Goal: Find specific page/section: Find specific page/section

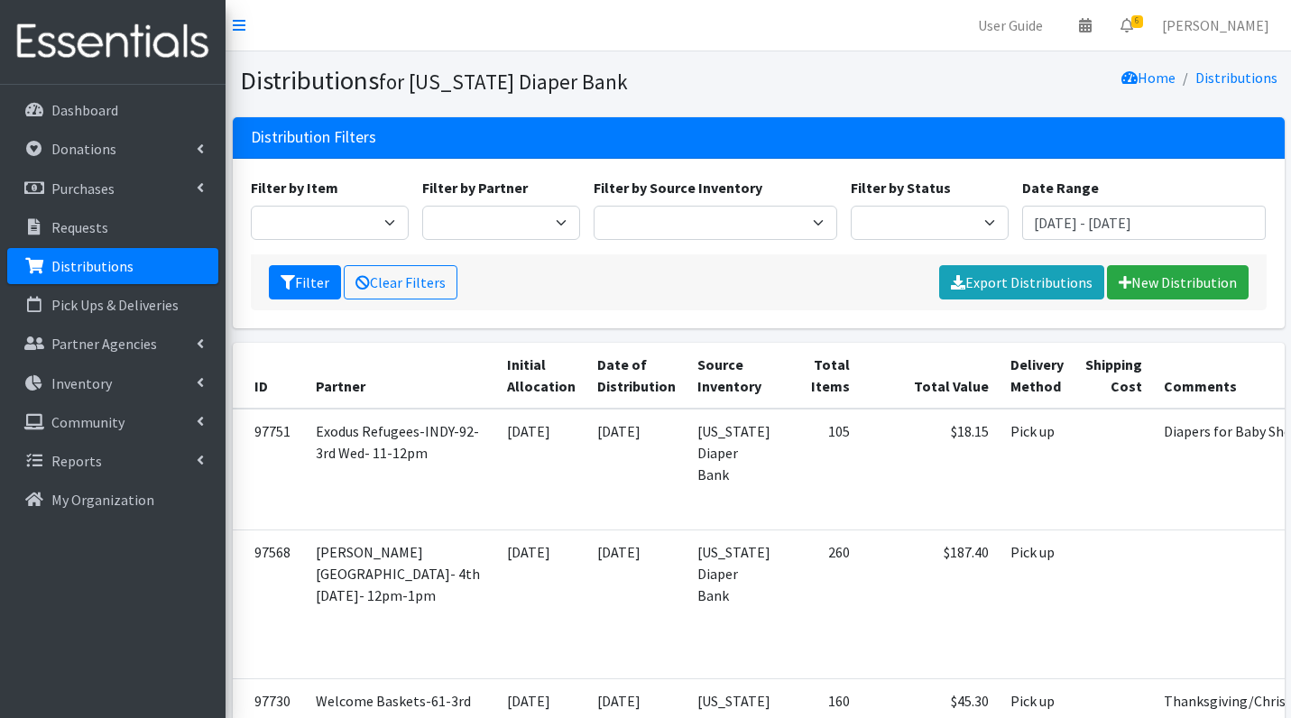
scroll to position [109, 0]
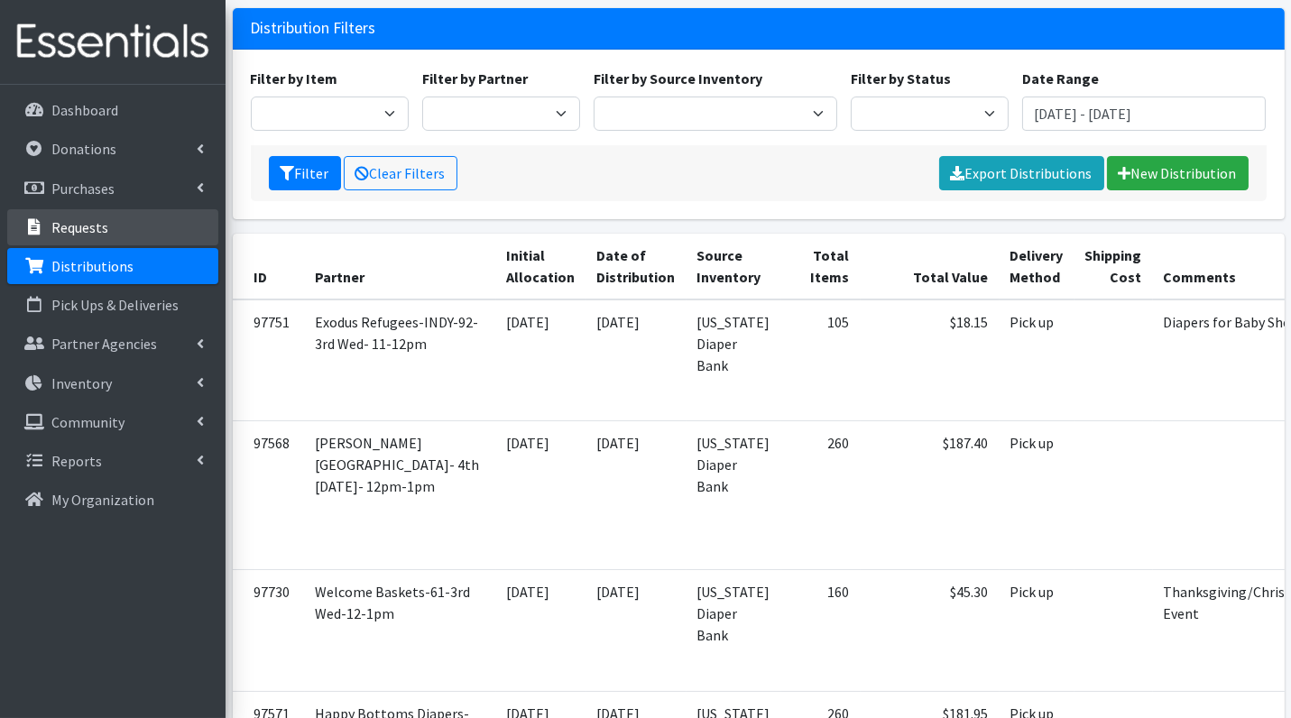
click at [146, 237] on link "Requests" at bounding box center [112, 227] width 211 height 36
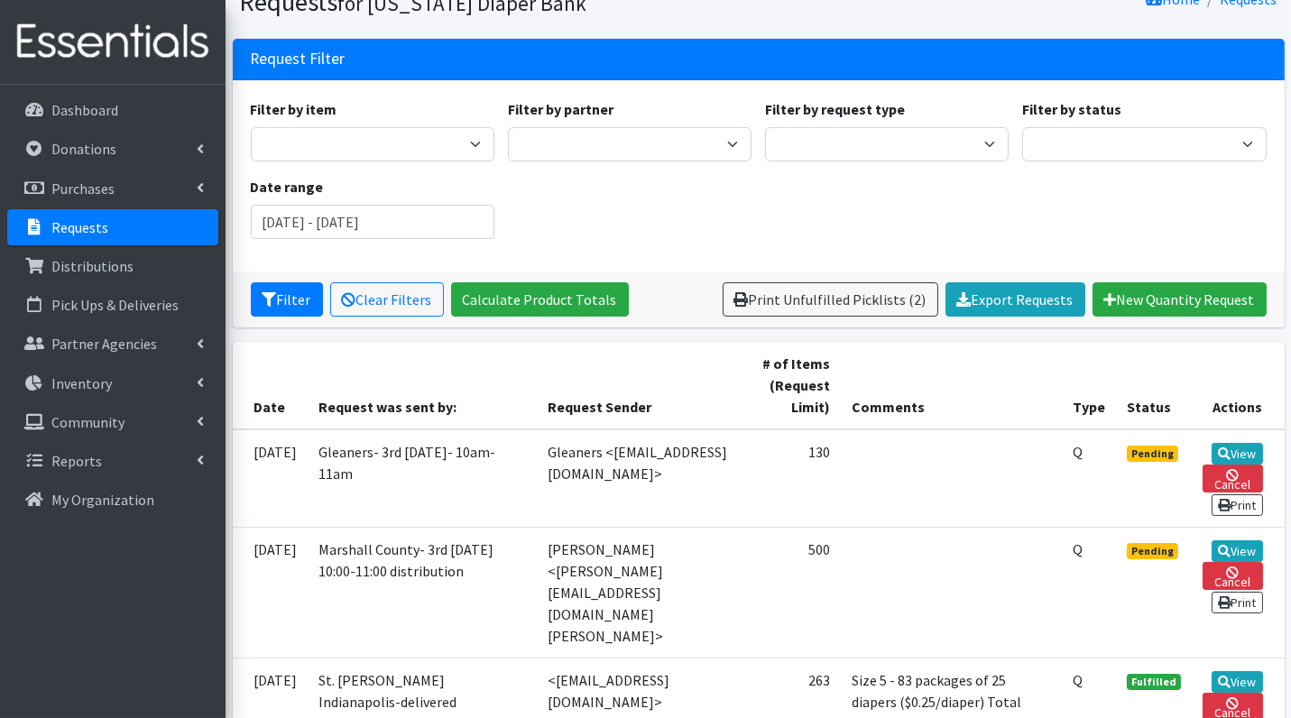
scroll to position [78, 0]
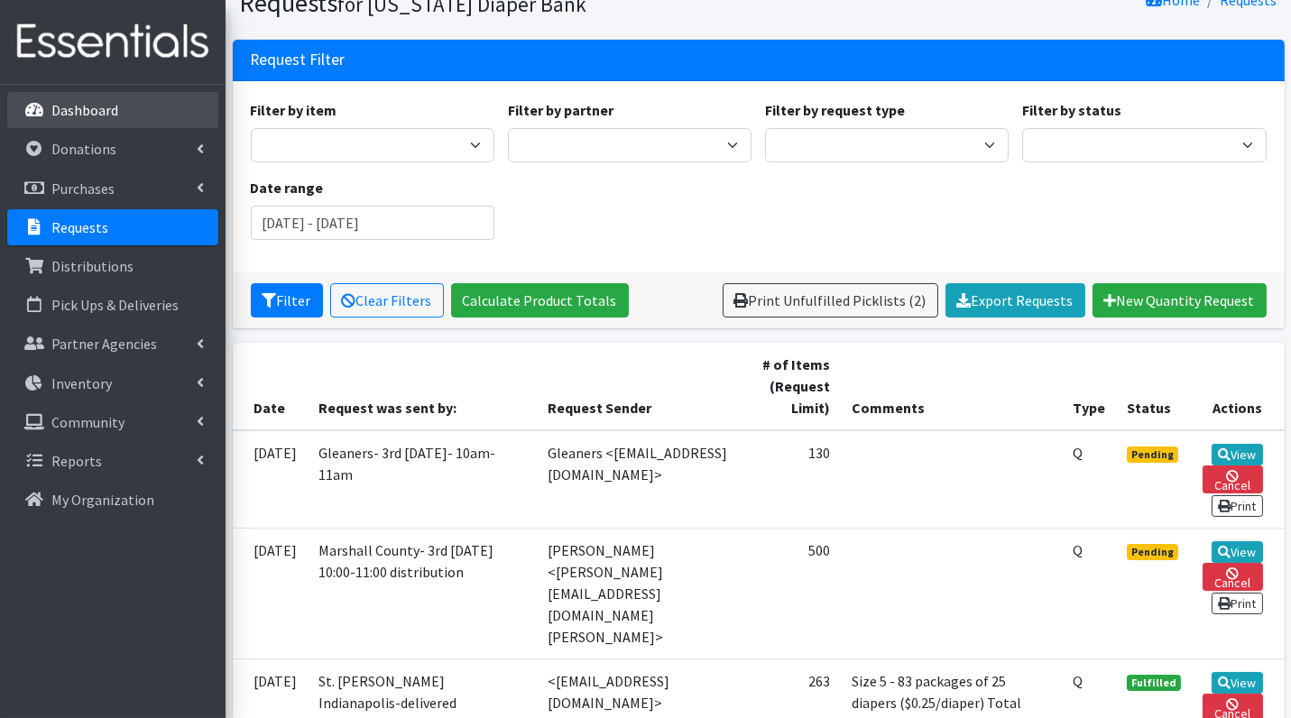
click at [110, 116] on p "Dashboard" at bounding box center [84, 110] width 67 height 18
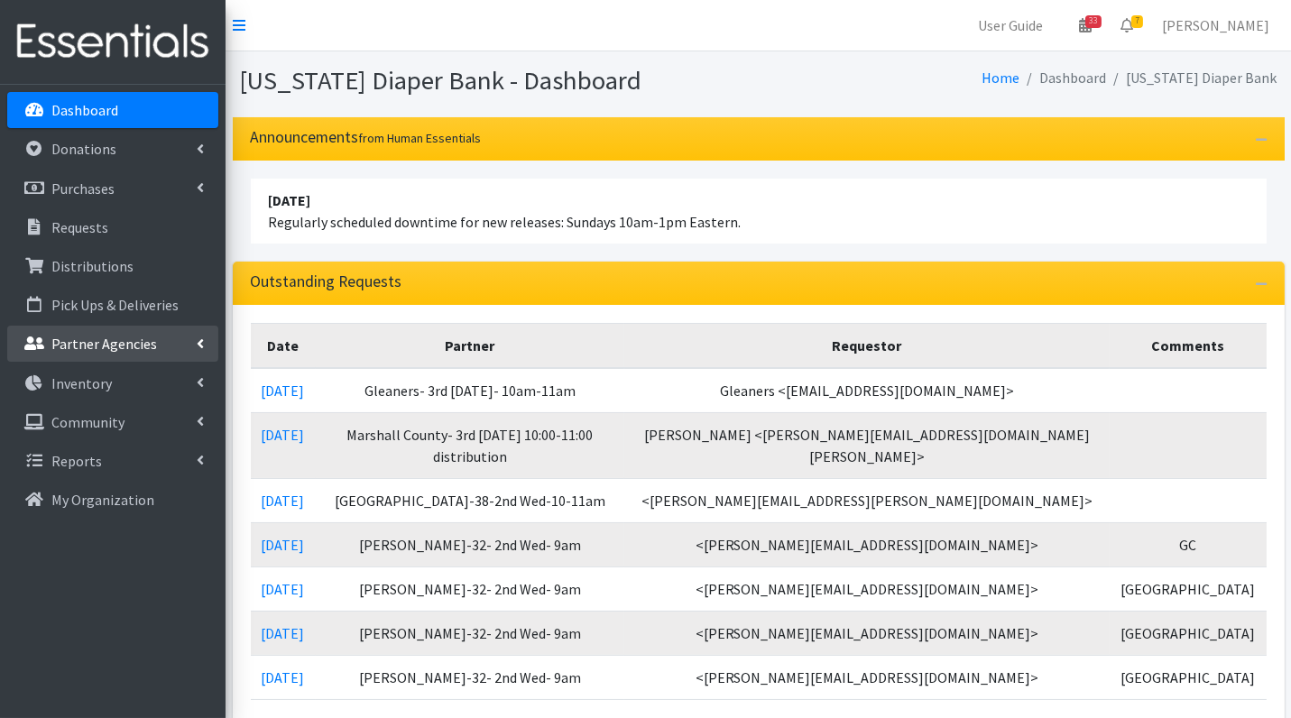
click at [125, 347] on p "Partner Agencies" at bounding box center [104, 344] width 106 height 18
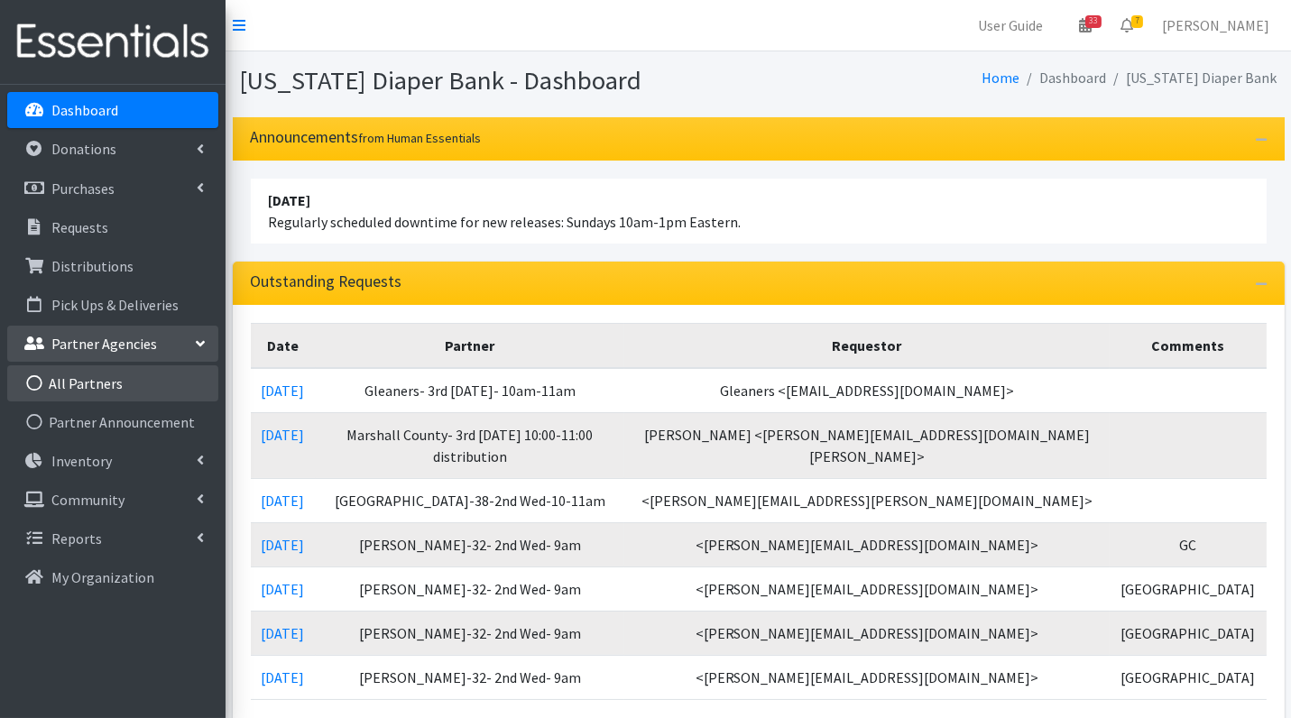
click at [112, 389] on link "All Partners" at bounding box center [112, 383] width 211 height 36
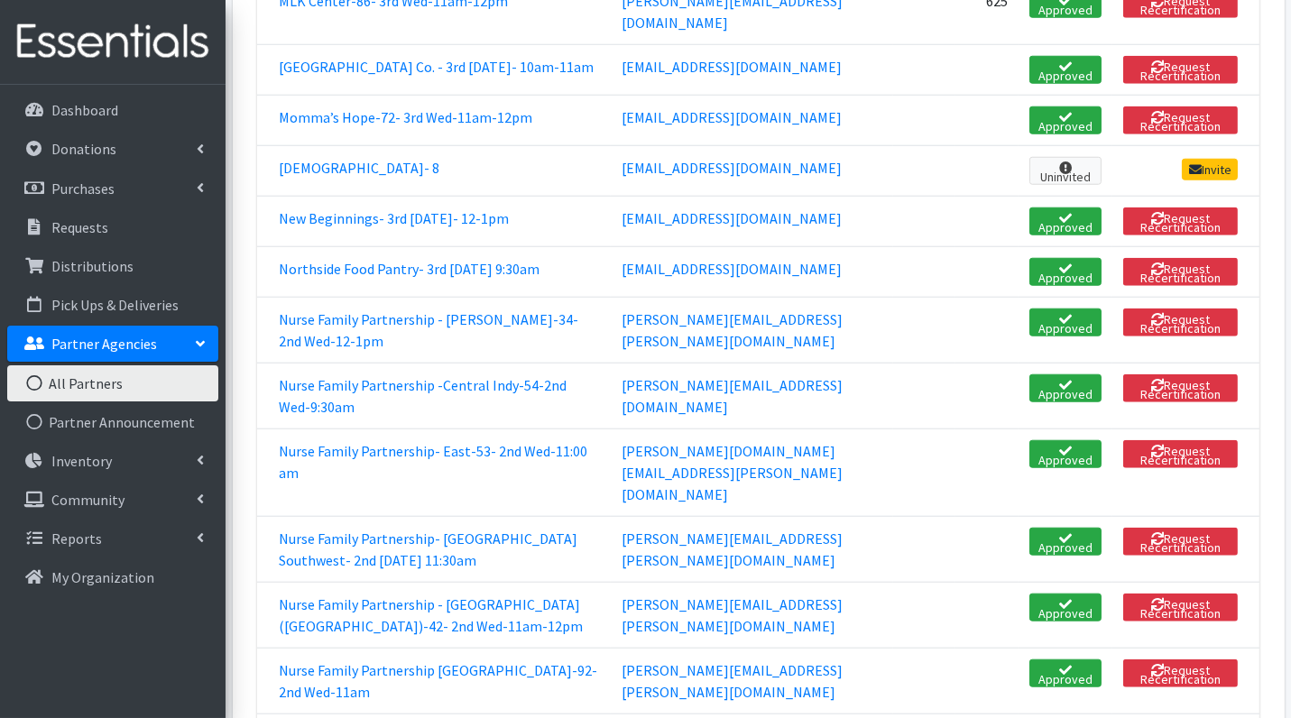
scroll to position [2908, 0]
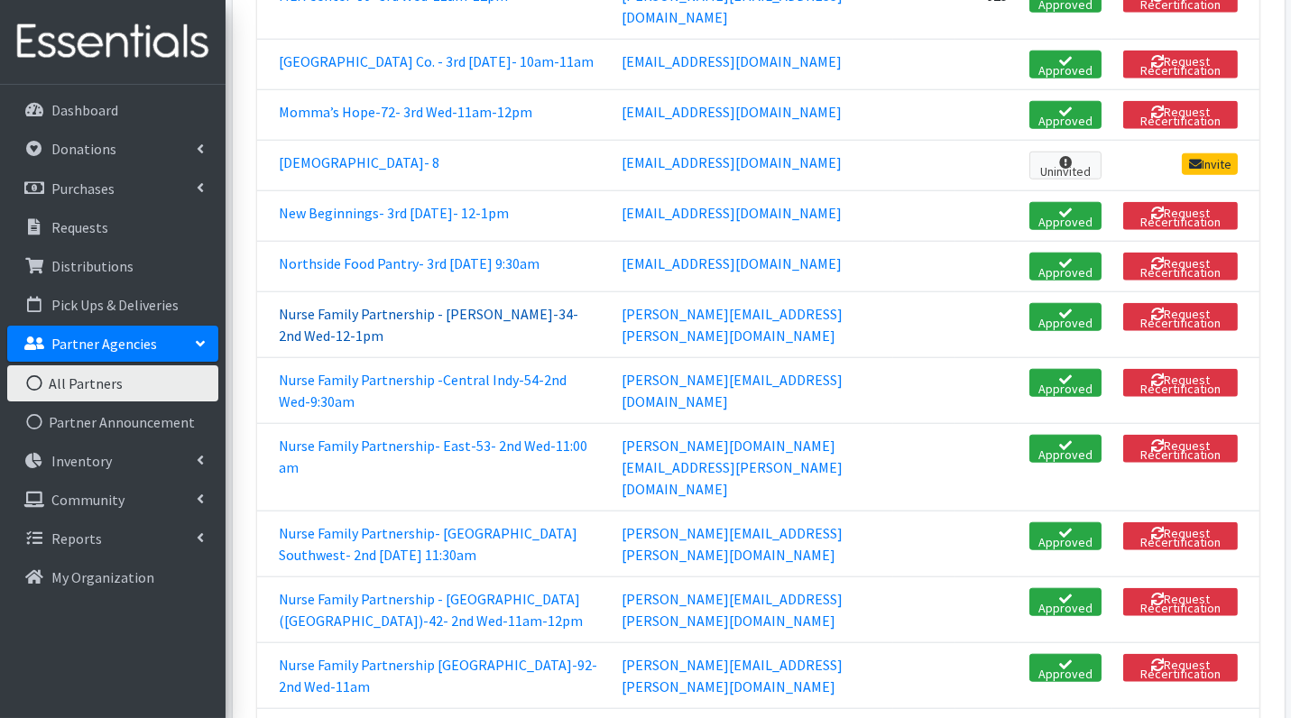
click at [380, 313] on link "Nurse Family Partnership - [PERSON_NAME]-34-2nd Wed-12-1pm" at bounding box center [428, 325] width 299 height 40
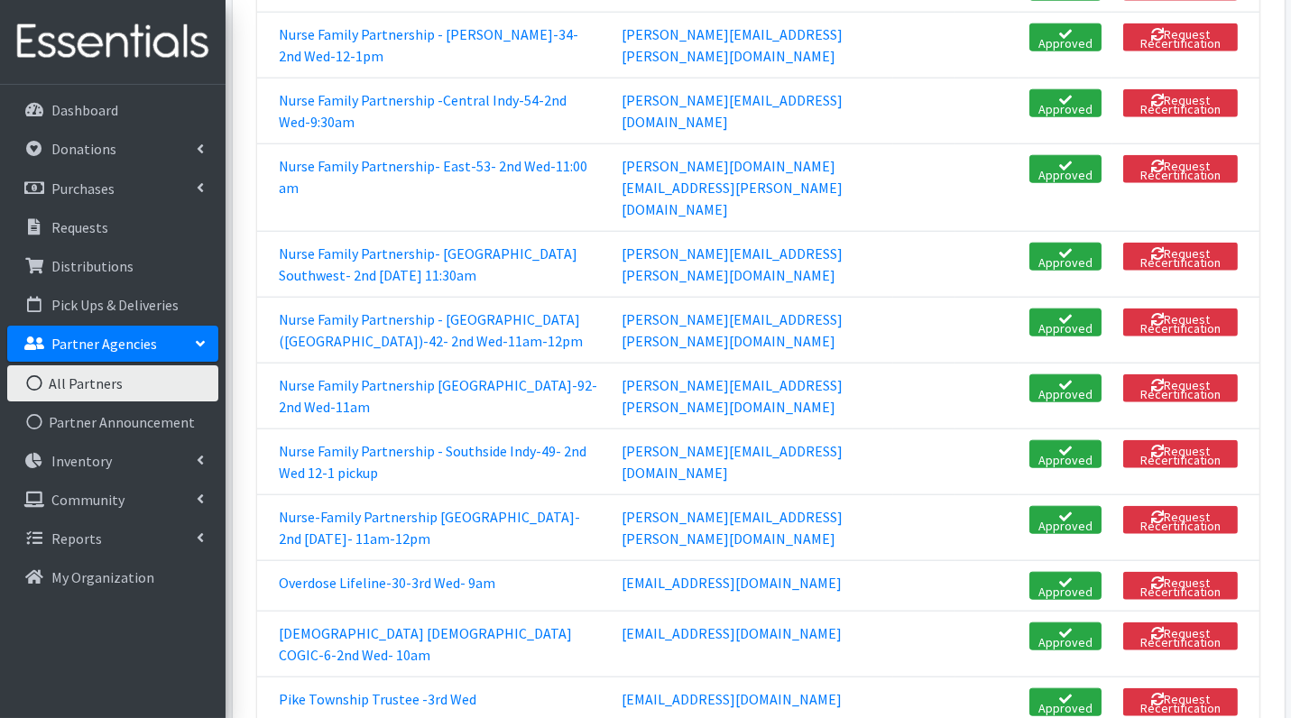
scroll to position [3198, 0]
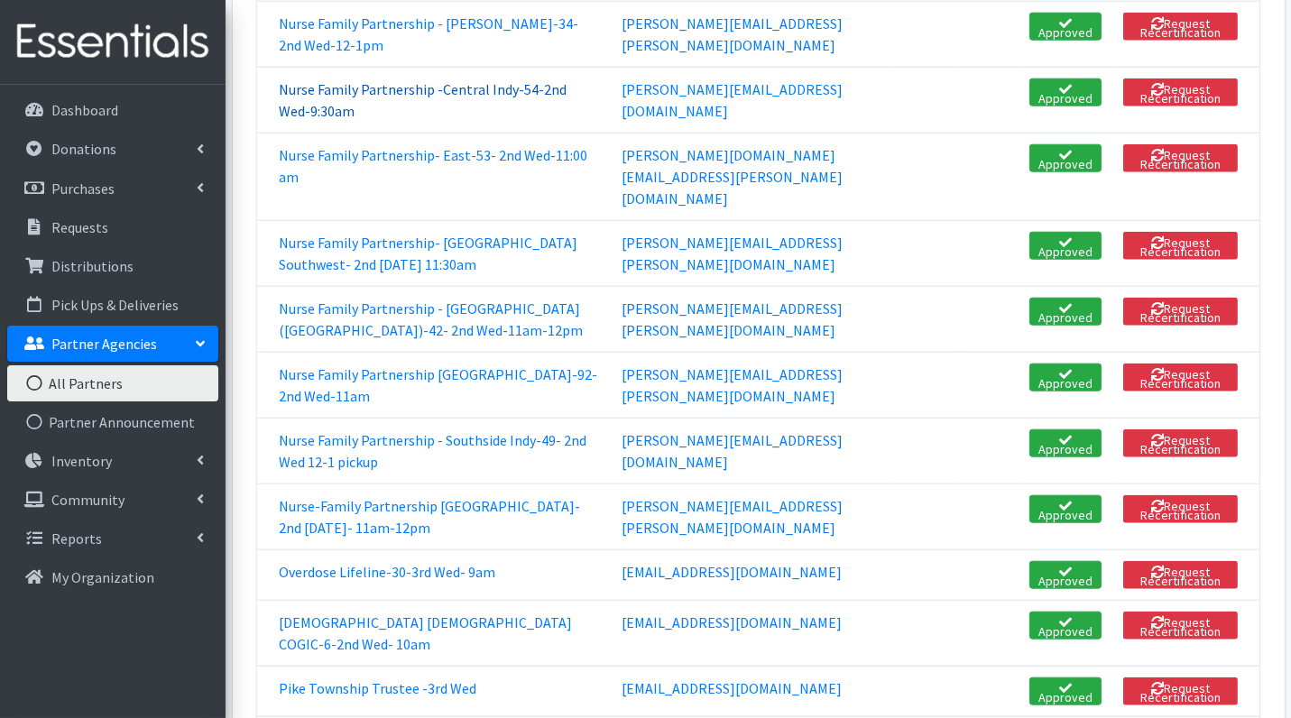
click at [351, 96] on link "Nurse Family Partnership -Central Indy-54-2nd Wed-9:30am" at bounding box center [423, 100] width 288 height 40
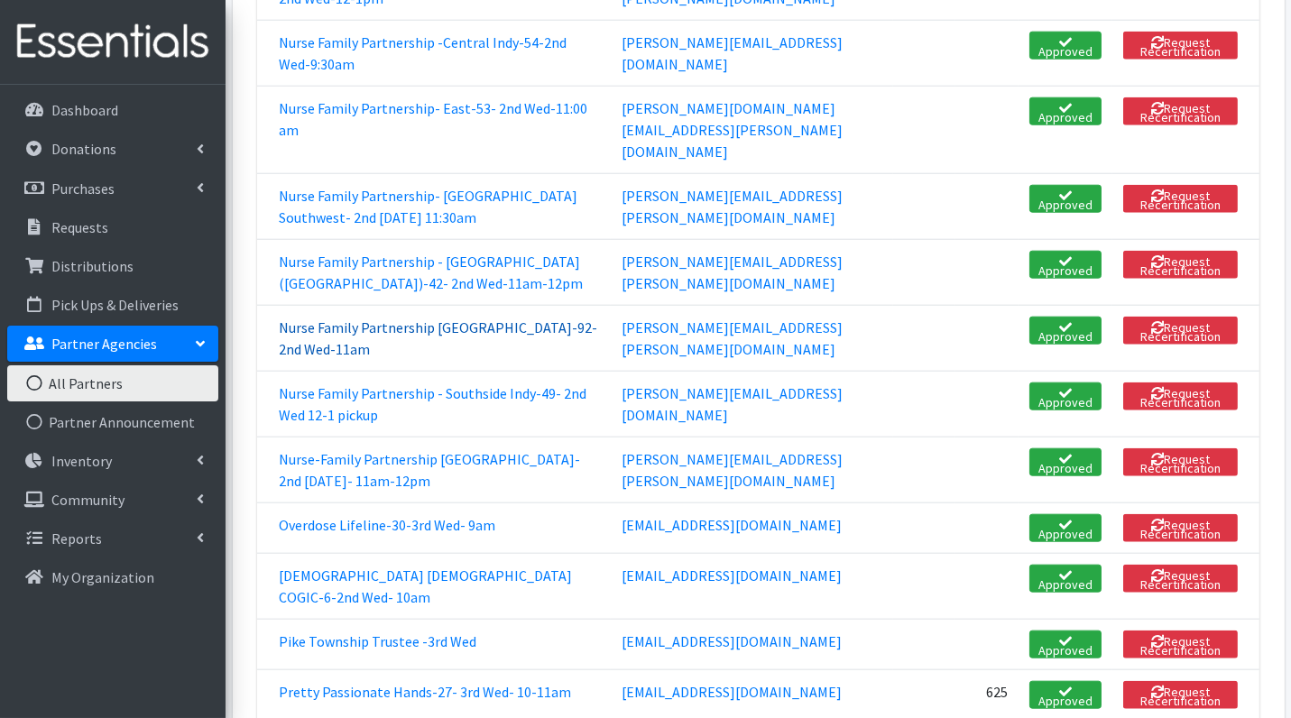
scroll to position [3252, 0]
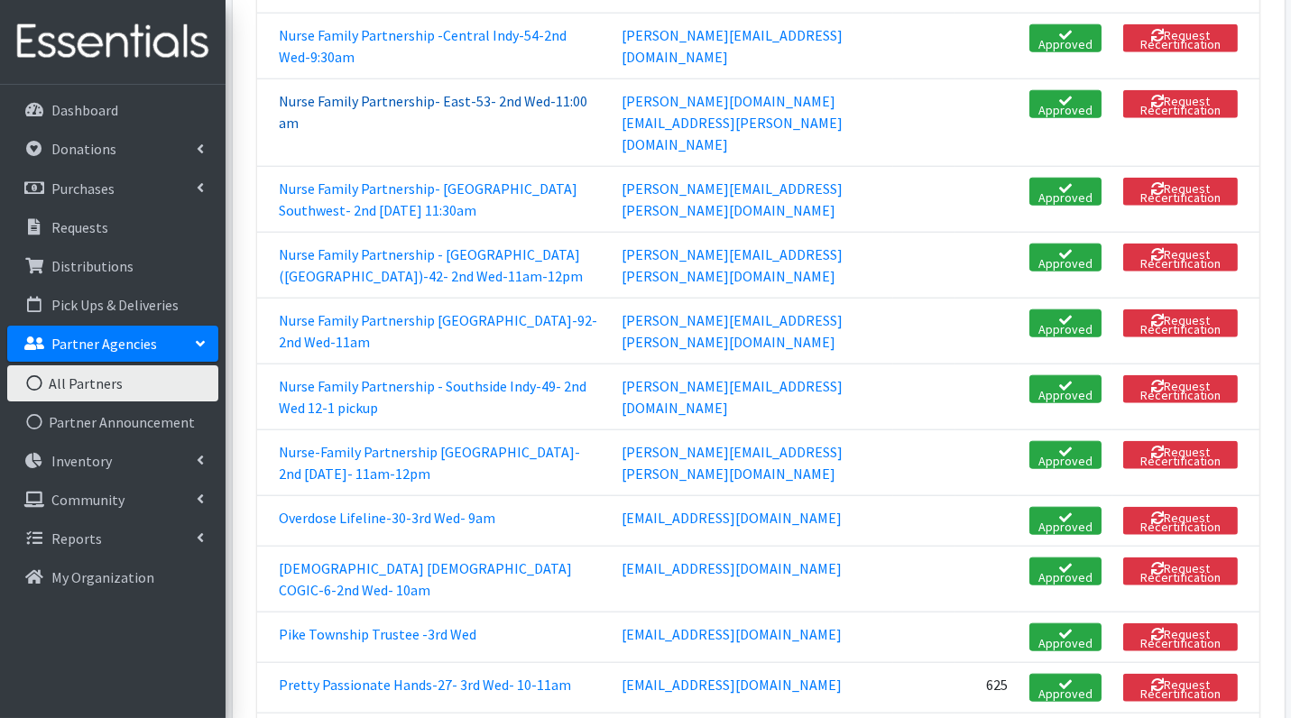
click at [339, 117] on link "Nurse Family Partnership- East-53- 2nd Wed-11:00 am" at bounding box center [433, 112] width 308 height 40
click at [325, 179] on link "Nurse Family Partnership- Goodwill Southwest- 2nd Wednesday 11:30am" at bounding box center [428, 199] width 299 height 40
click at [308, 245] on link "Nurse Family Partnership - North West (Lafayette)-42- 2nd Wed-11am-12pm" at bounding box center [431, 265] width 304 height 40
click at [338, 311] on link "Nurse Family Partnership Southeast Region-92- 2nd Wed-11am" at bounding box center [438, 331] width 318 height 40
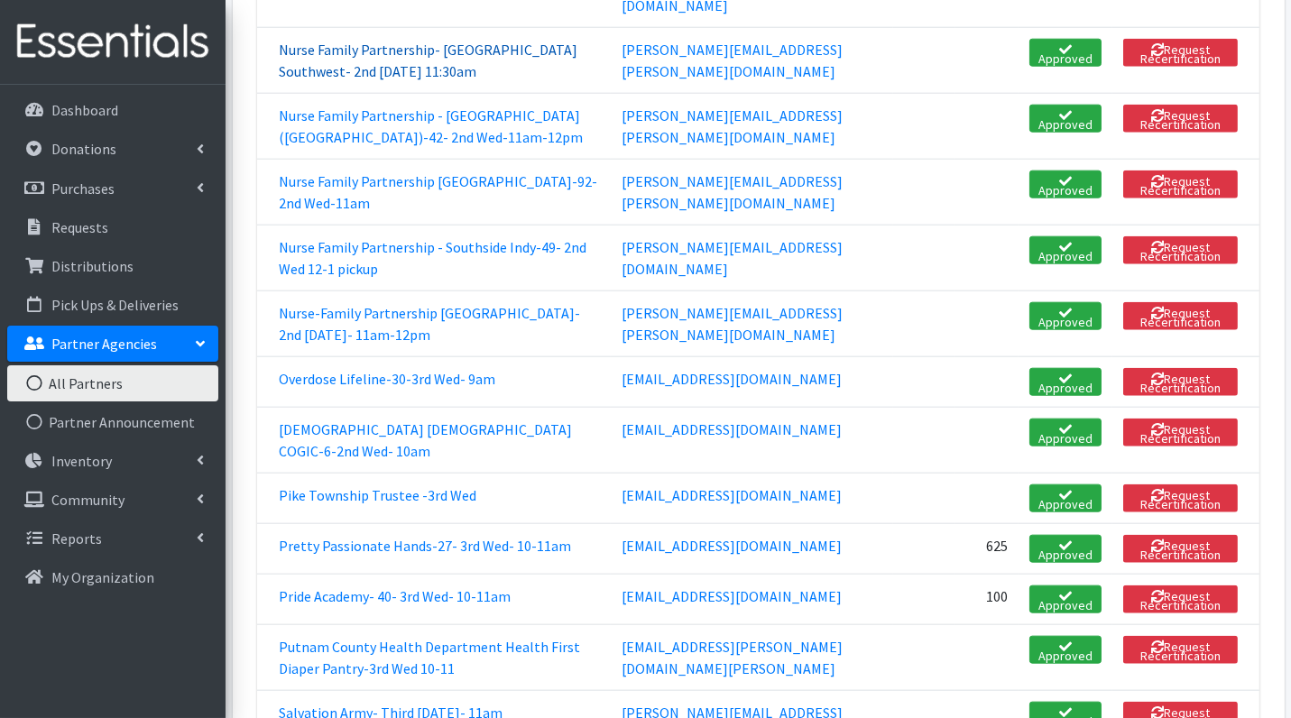
scroll to position [3409, 0]
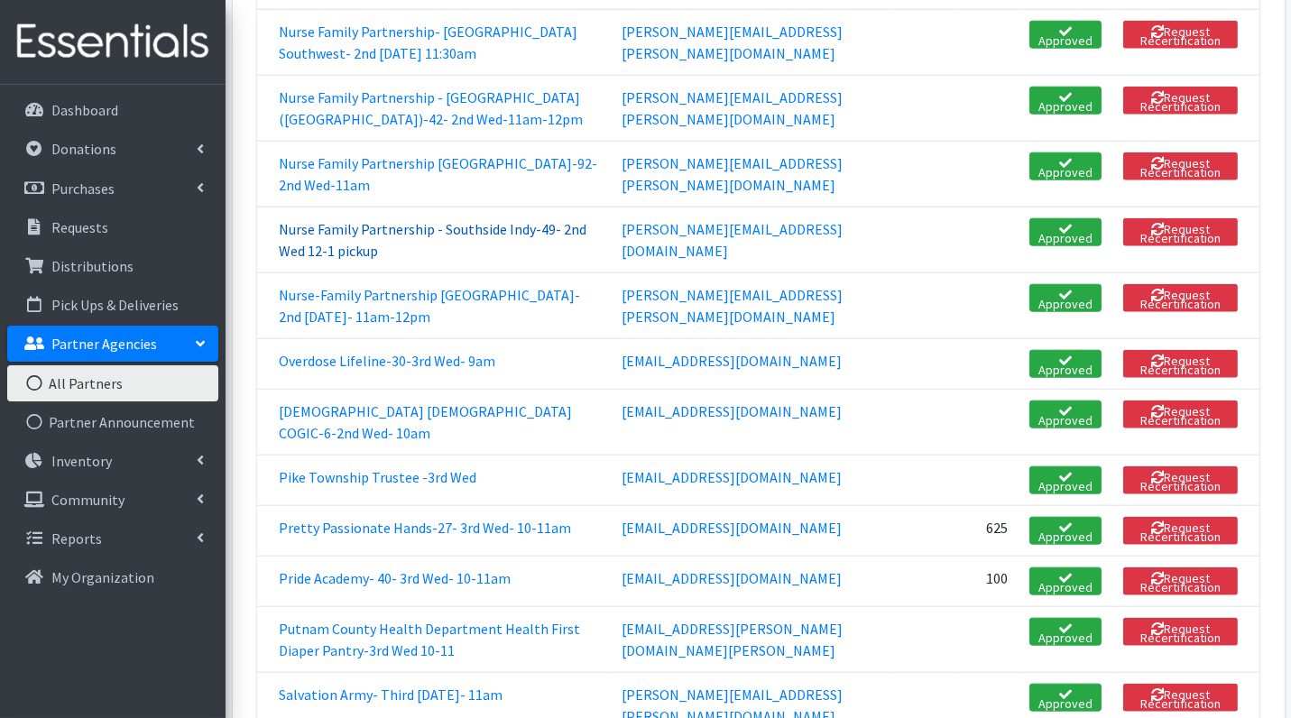
click at [361, 220] on link "Nurse Family Partnership - Southside Indy-49- 2nd Wed 12-1 pickup" at bounding box center [433, 240] width 308 height 40
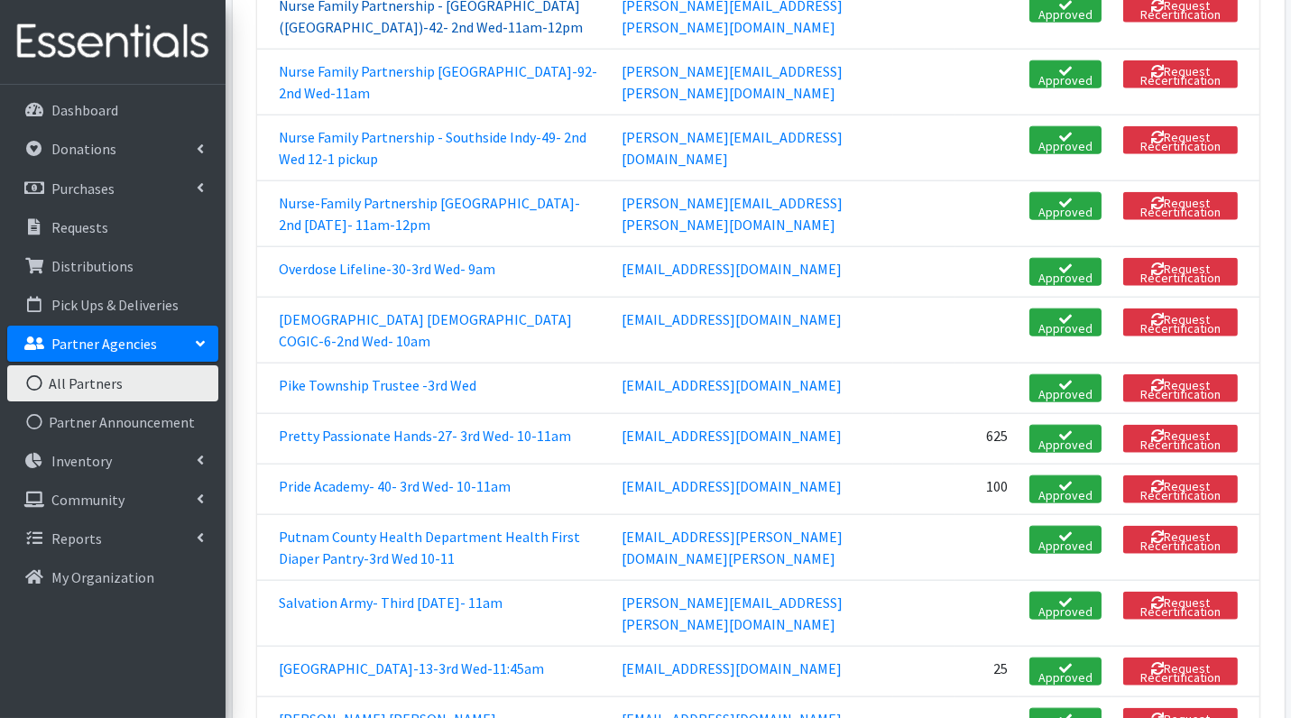
scroll to position [3503, 0]
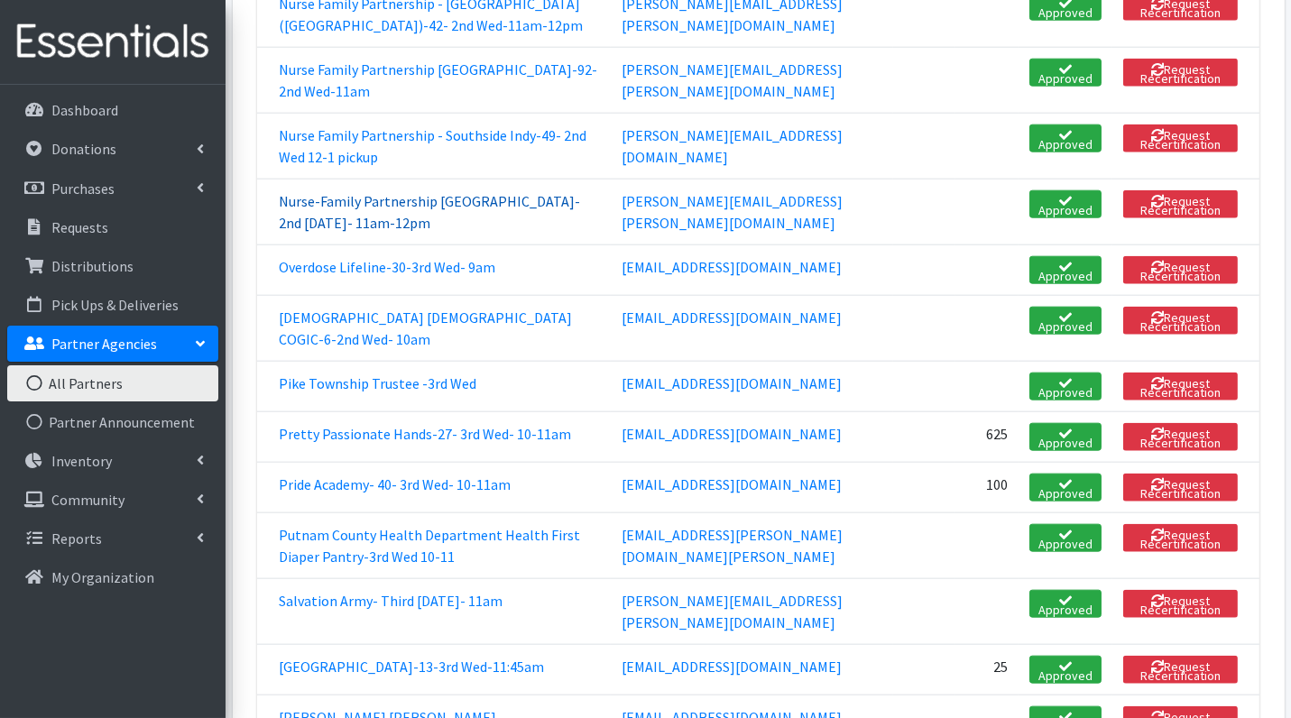
click at [340, 192] on link "Nurse-Family Partnership West Region- 2nd Wednesday- 11am-12pm" at bounding box center [429, 212] width 301 height 40
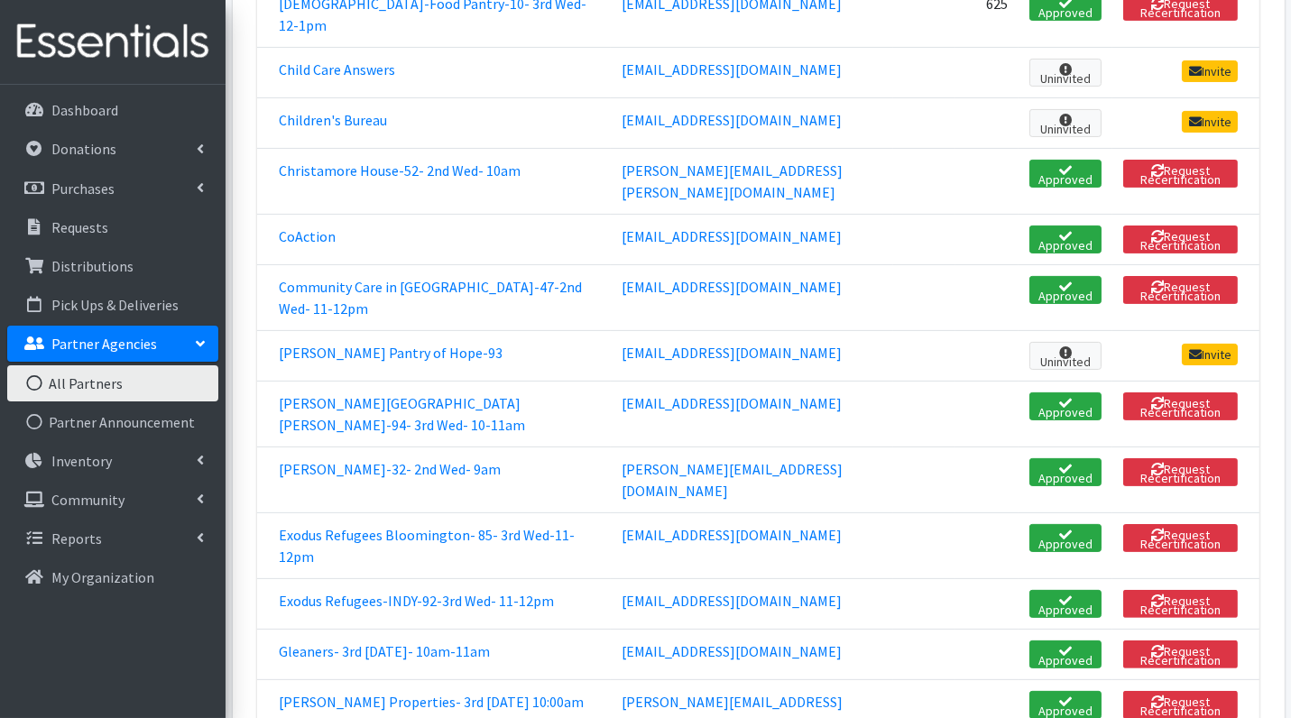
scroll to position [830, 0]
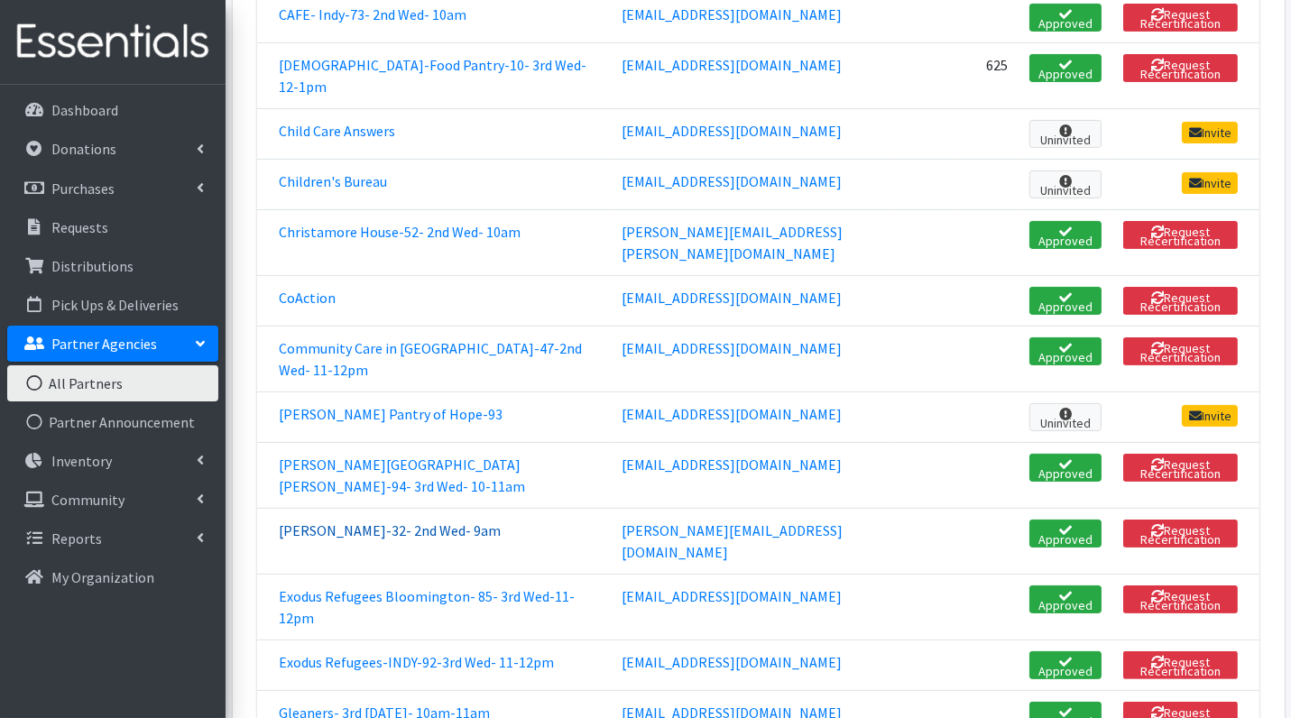
click at [416, 521] on link "Eskenazi-32- 2nd Wed- 9am" at bounding box center [390, 530] width 222 height 18
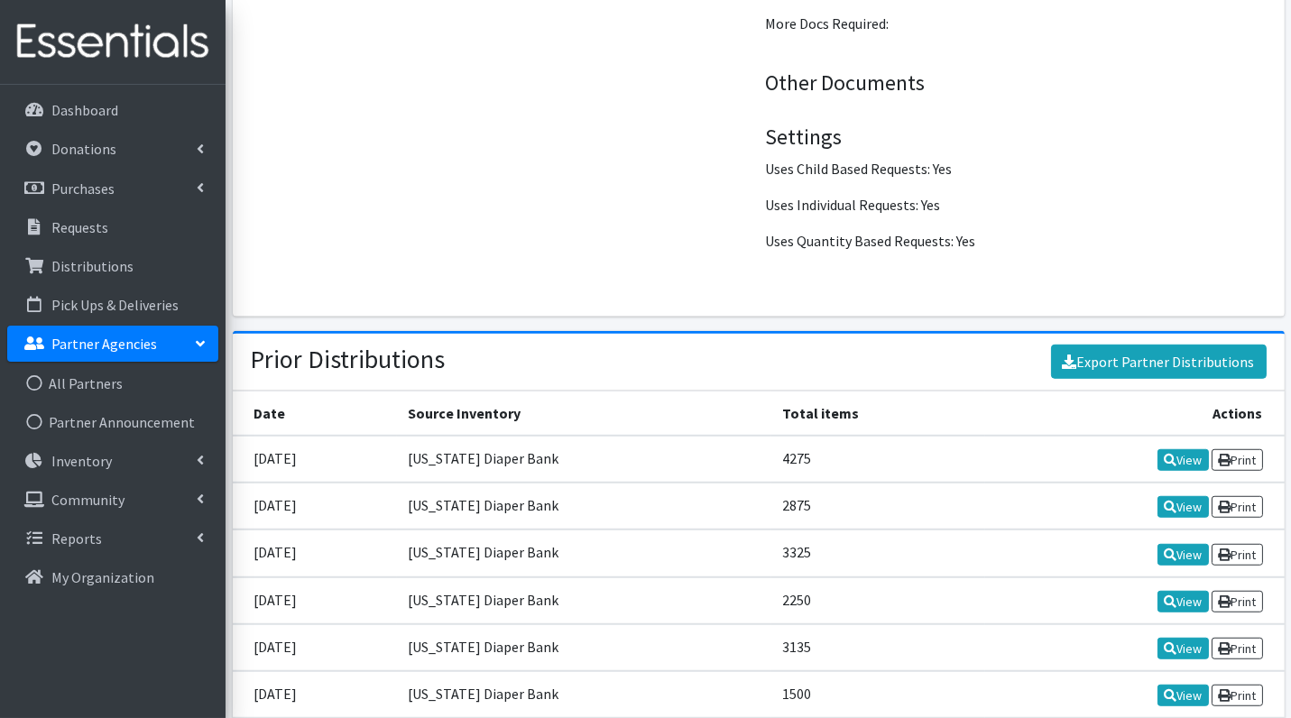
scroll to position [2159, 0]
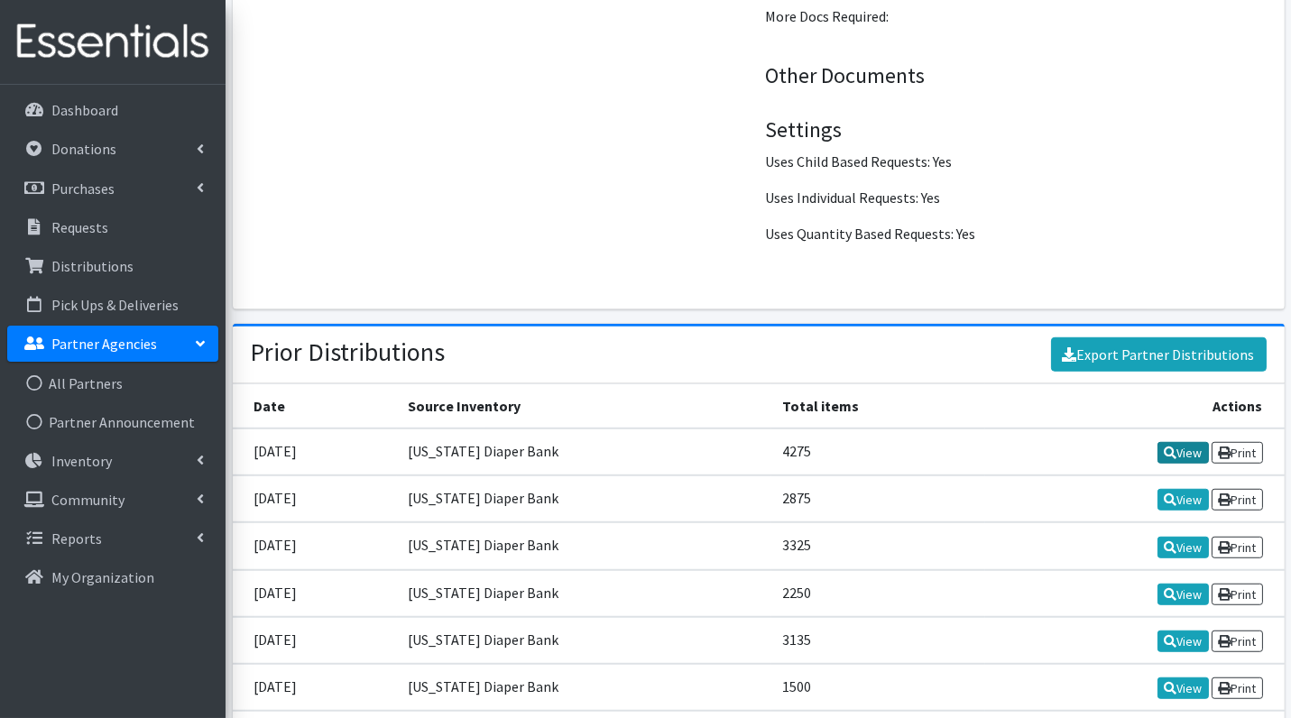
click at [1187, 442] on link "View" at bounding box center [1182, 453] width 51 height 22
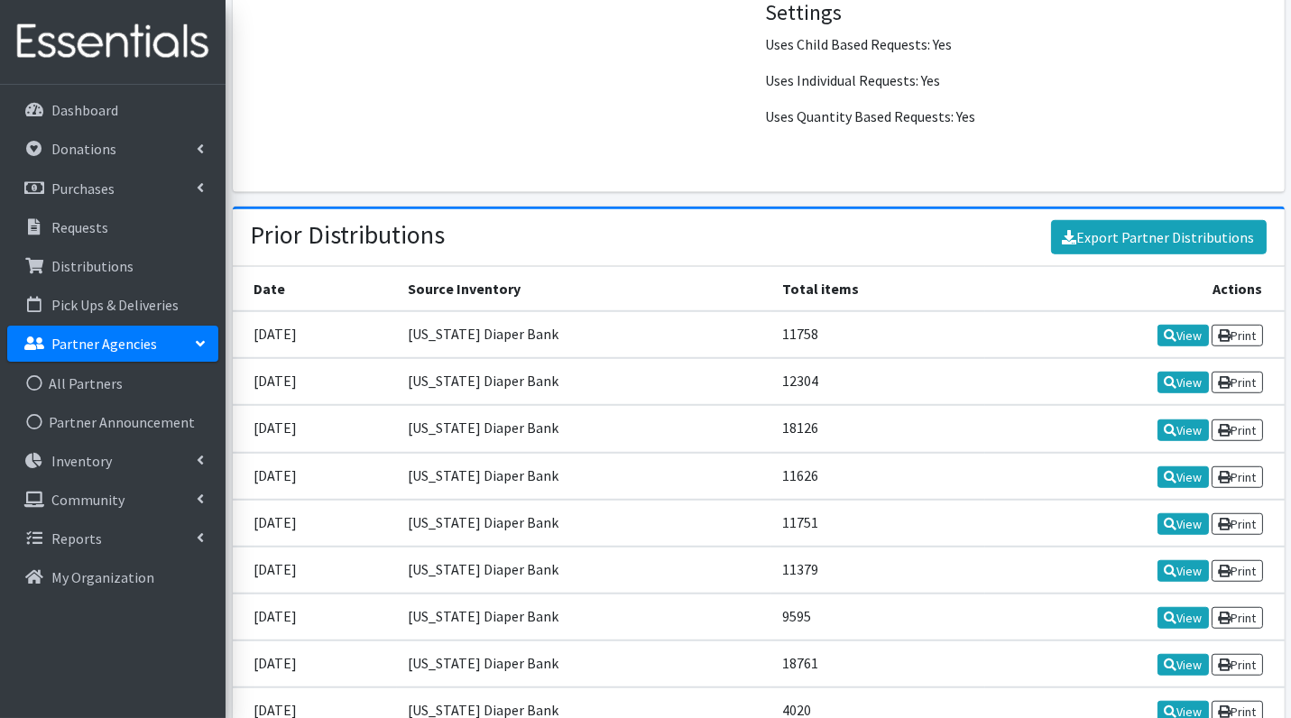
scroll to position [2219, 0]
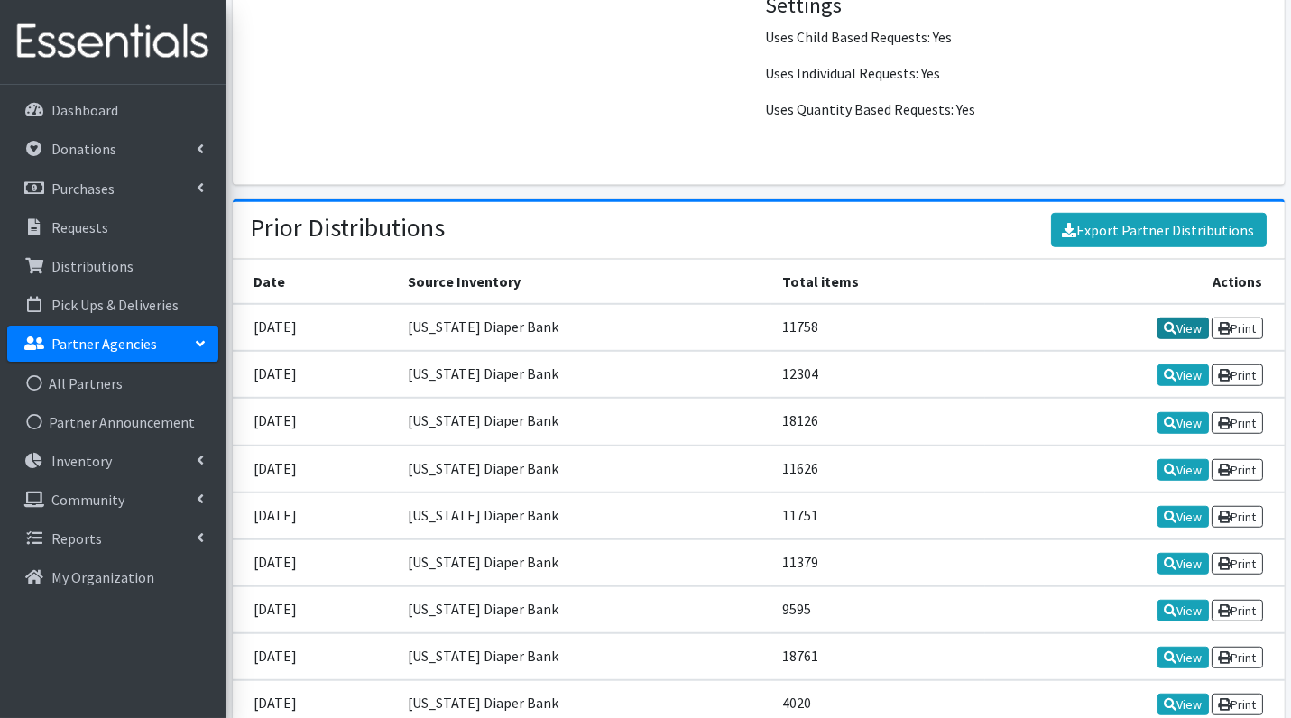
click at [1165, 322] on icon at bounding box center [1169, 328] width 13 height 13
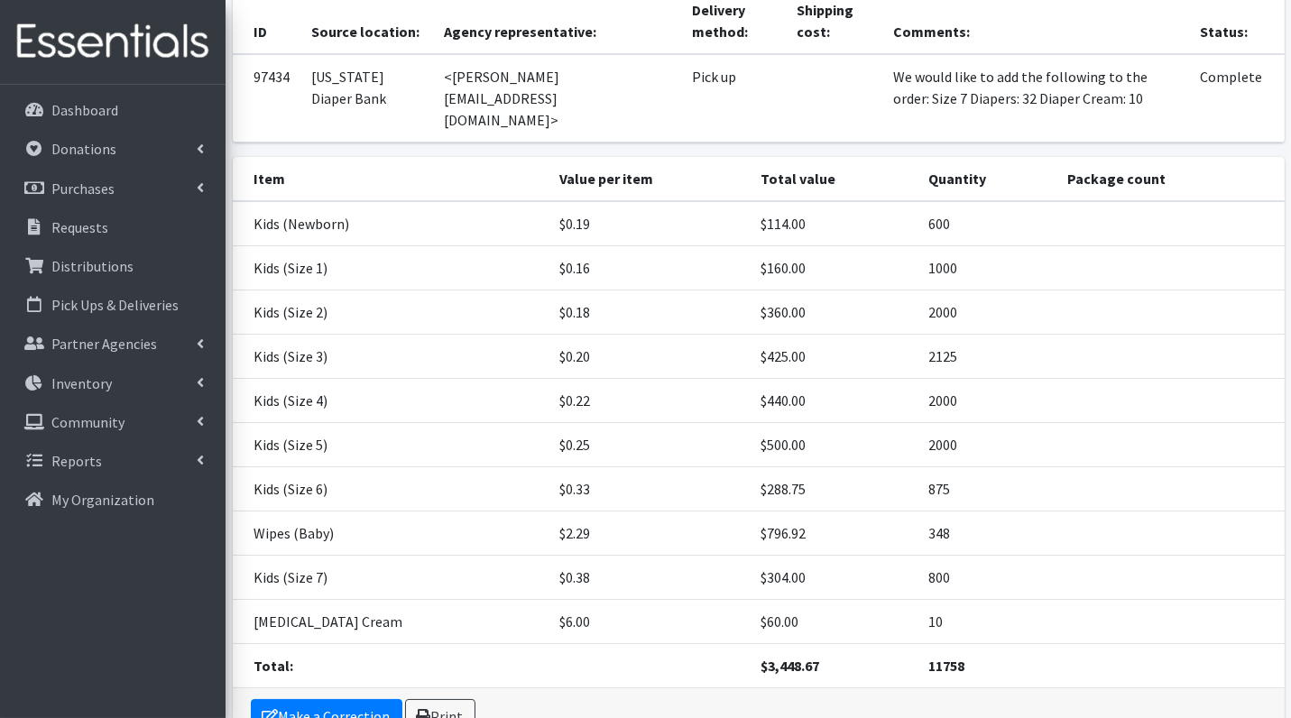
scroll to position [177, 0]
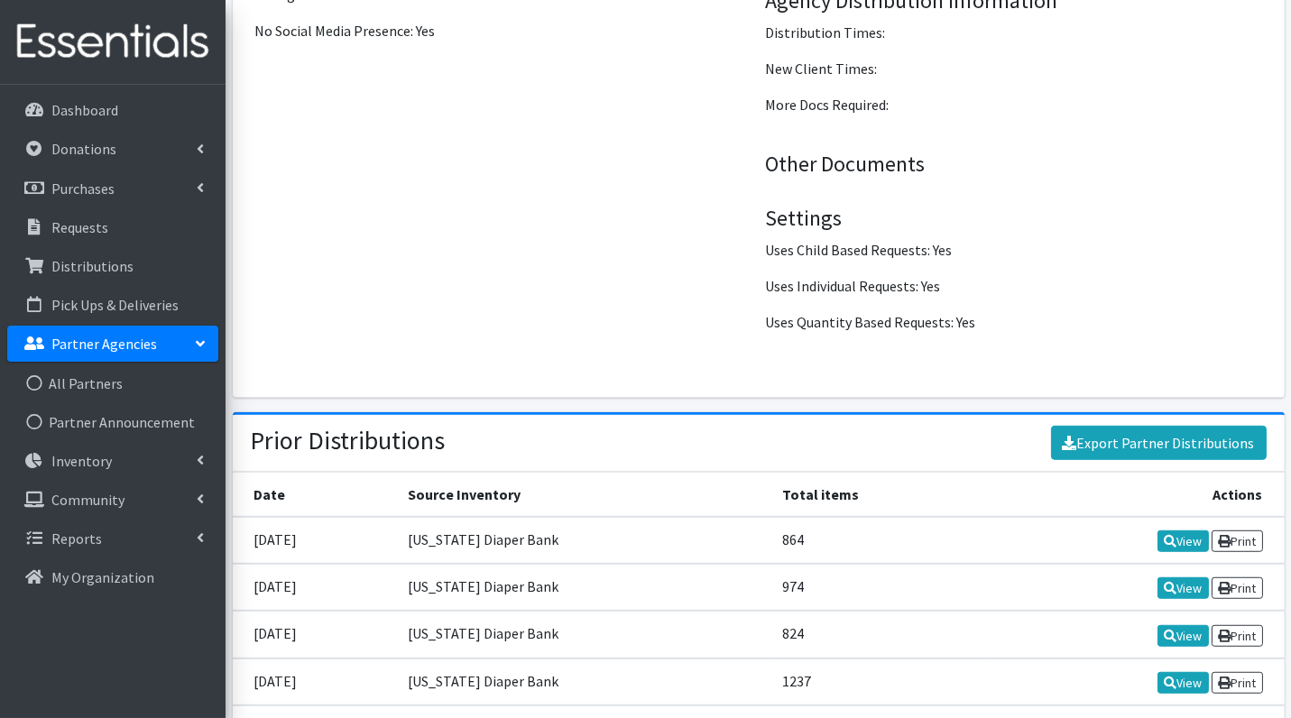
scroll to position [2008, 0]
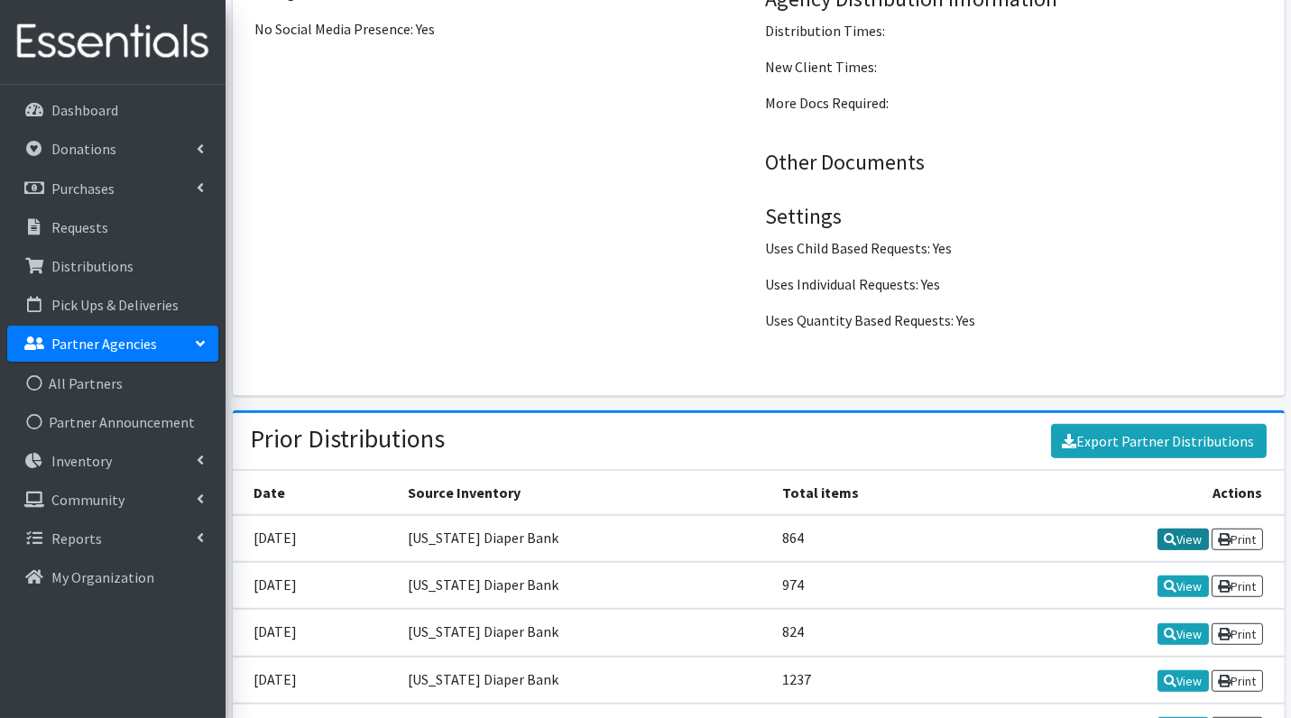
click at [1163, 533] on icon at bounding box center [1169, 539] width 13 height 13
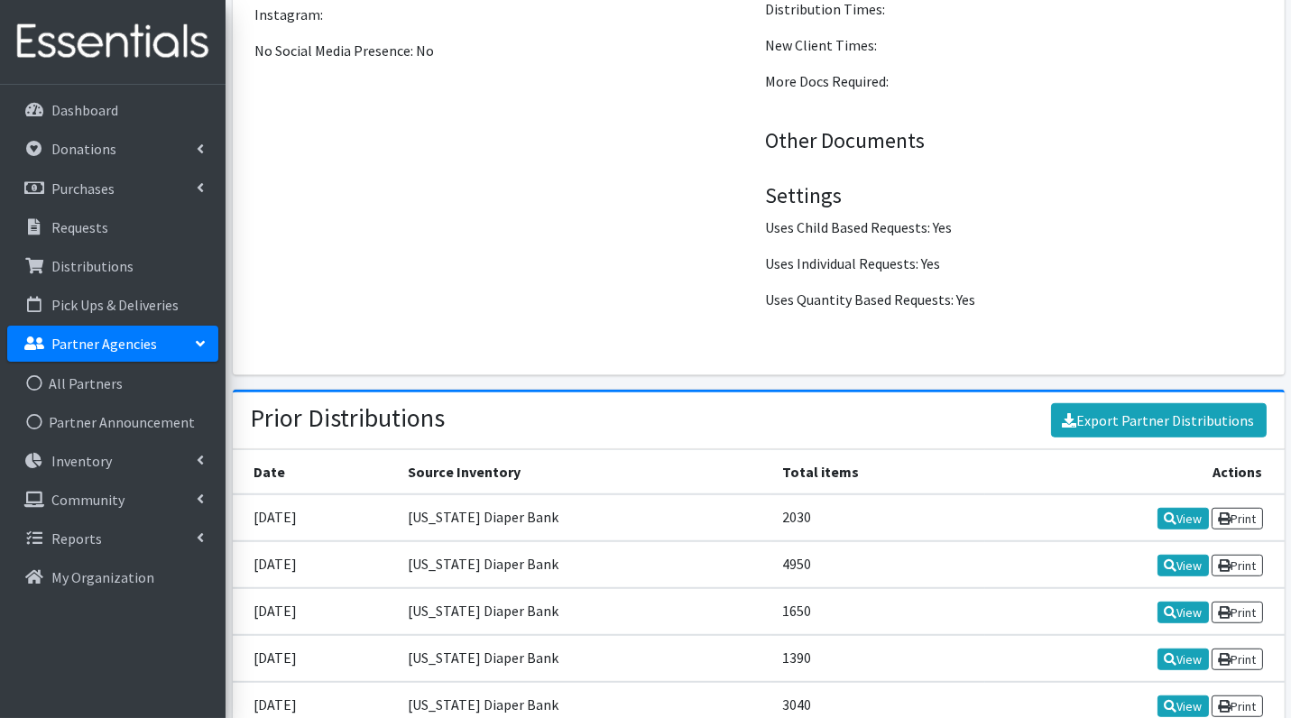
scroll to position [2018, 0]
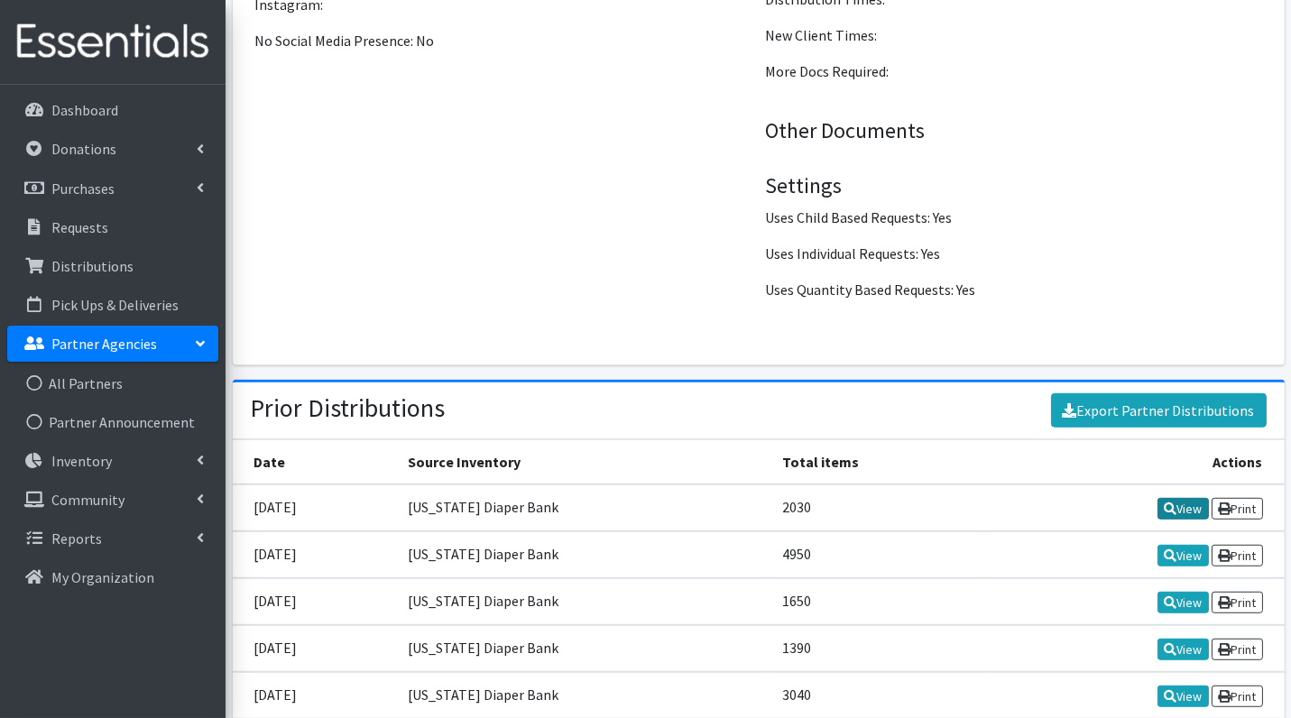
click at [1185, 498] on link "View" at bounding box center [1182, 509] width 51 height 22
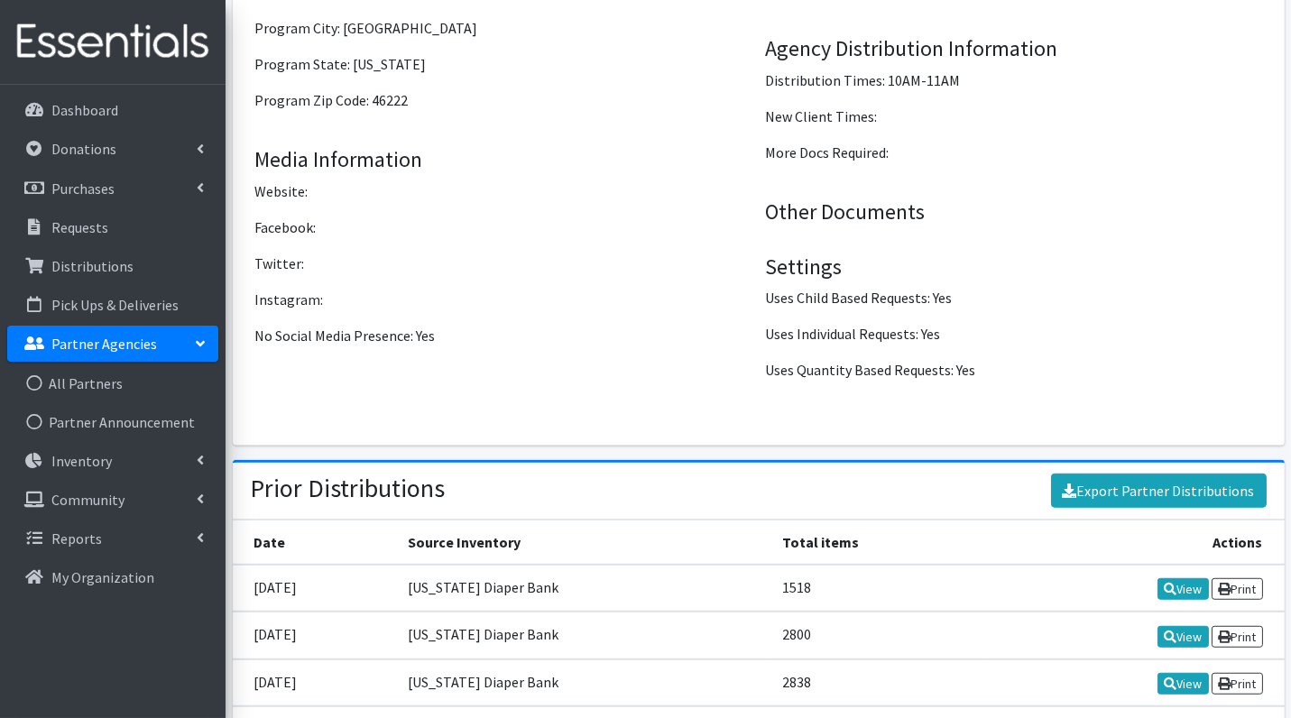
scroll to position [2324, 0]
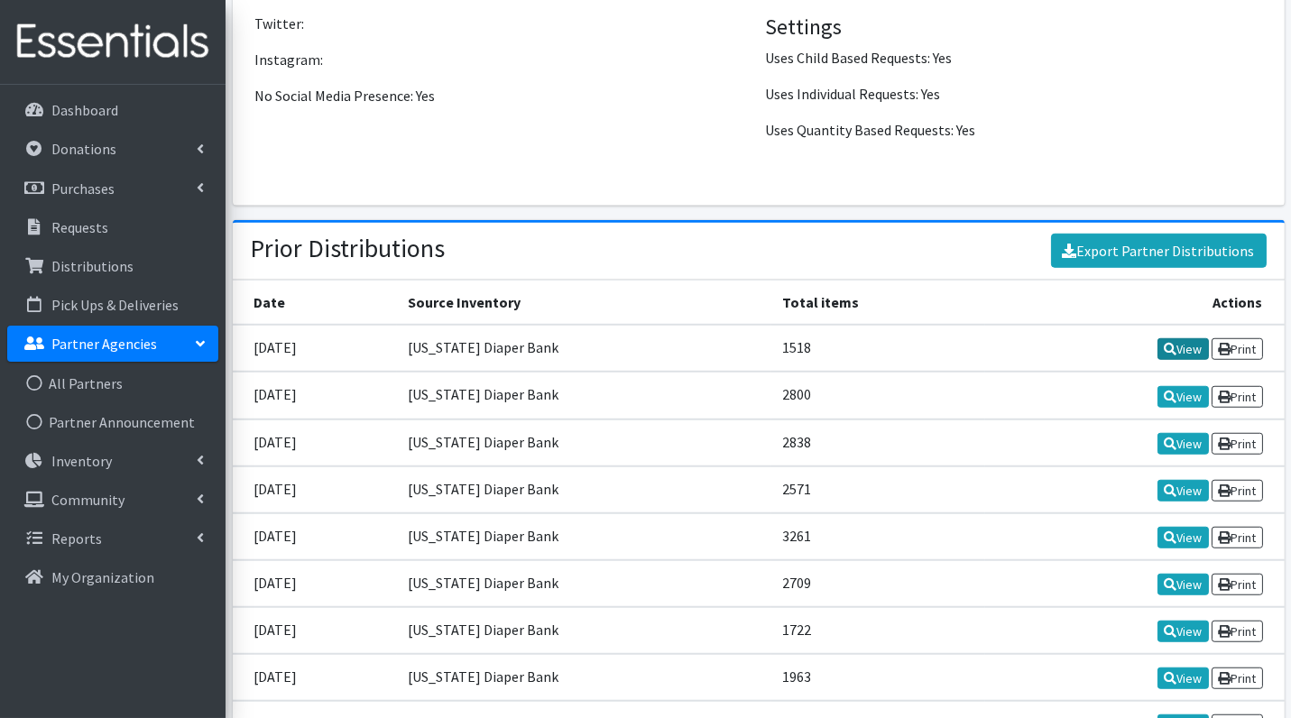
click at [1181, 338] on link "View" at bounding box center [1182, 349] width 51 height 22
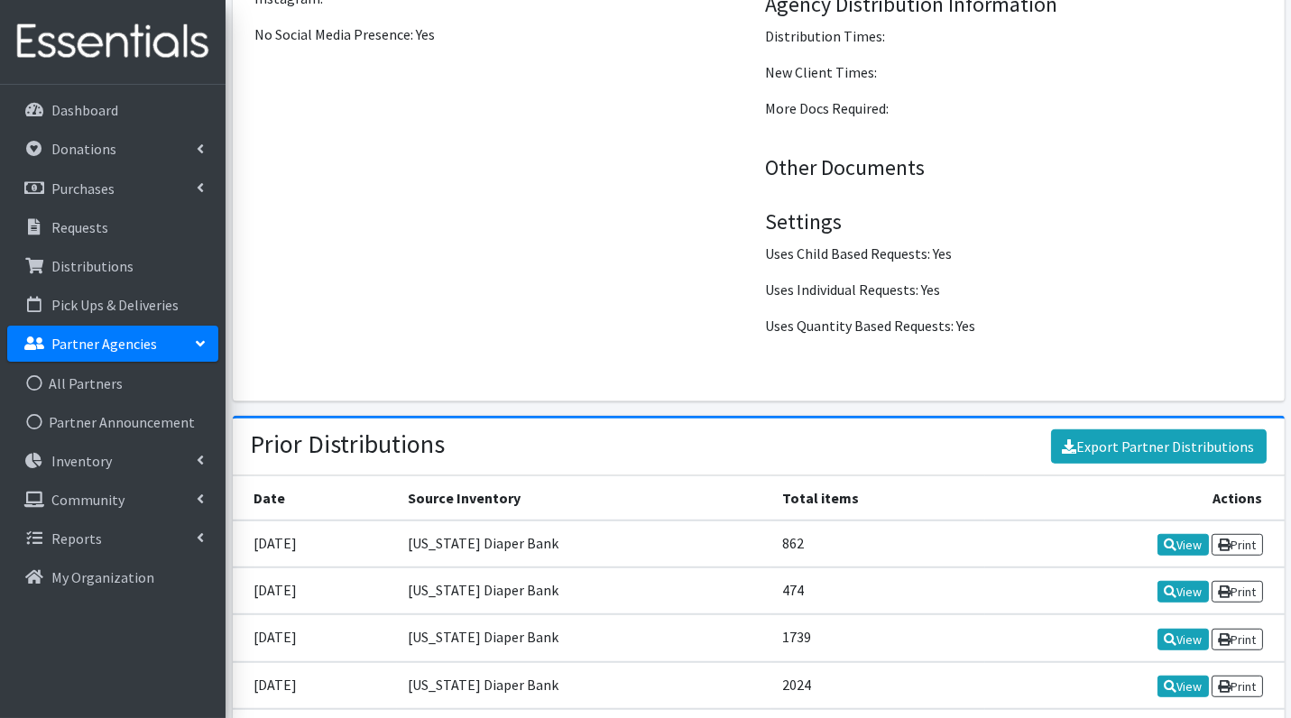
scroll to position [2024, 0]
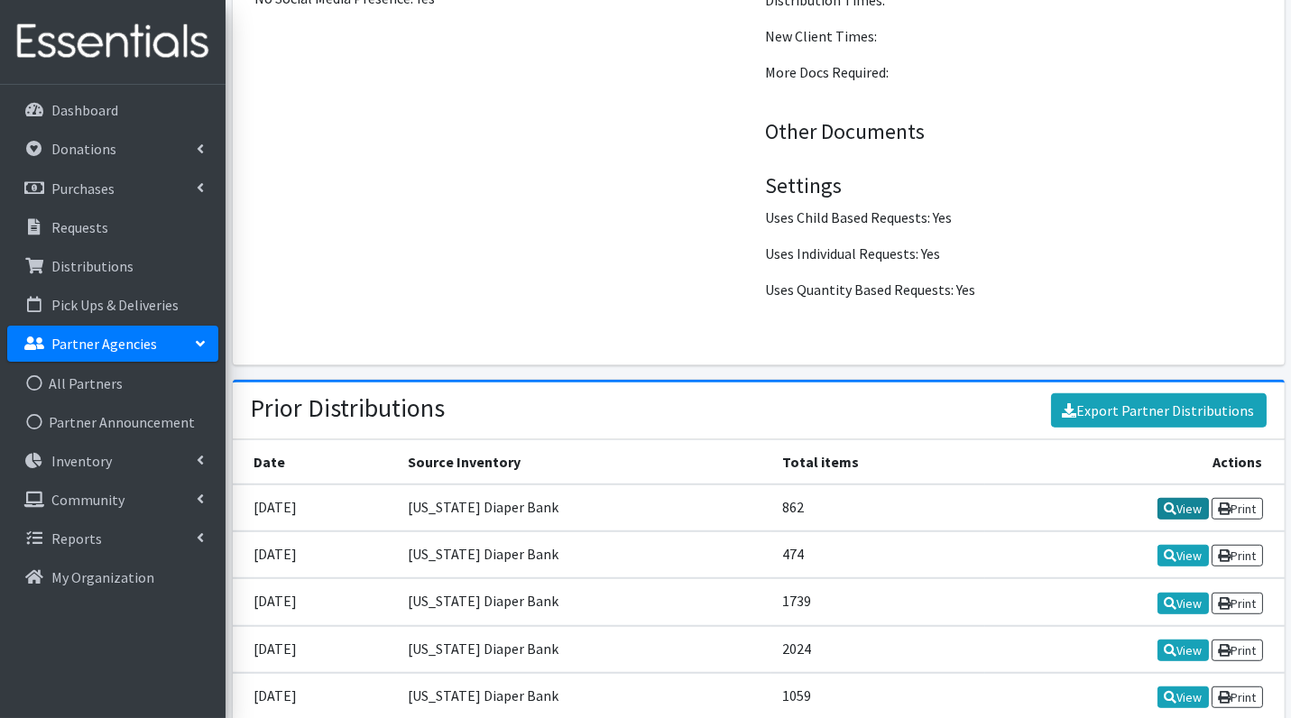
click at [1176, 498] on link "View" at bounding box center [1182, 509] width 51 height 22
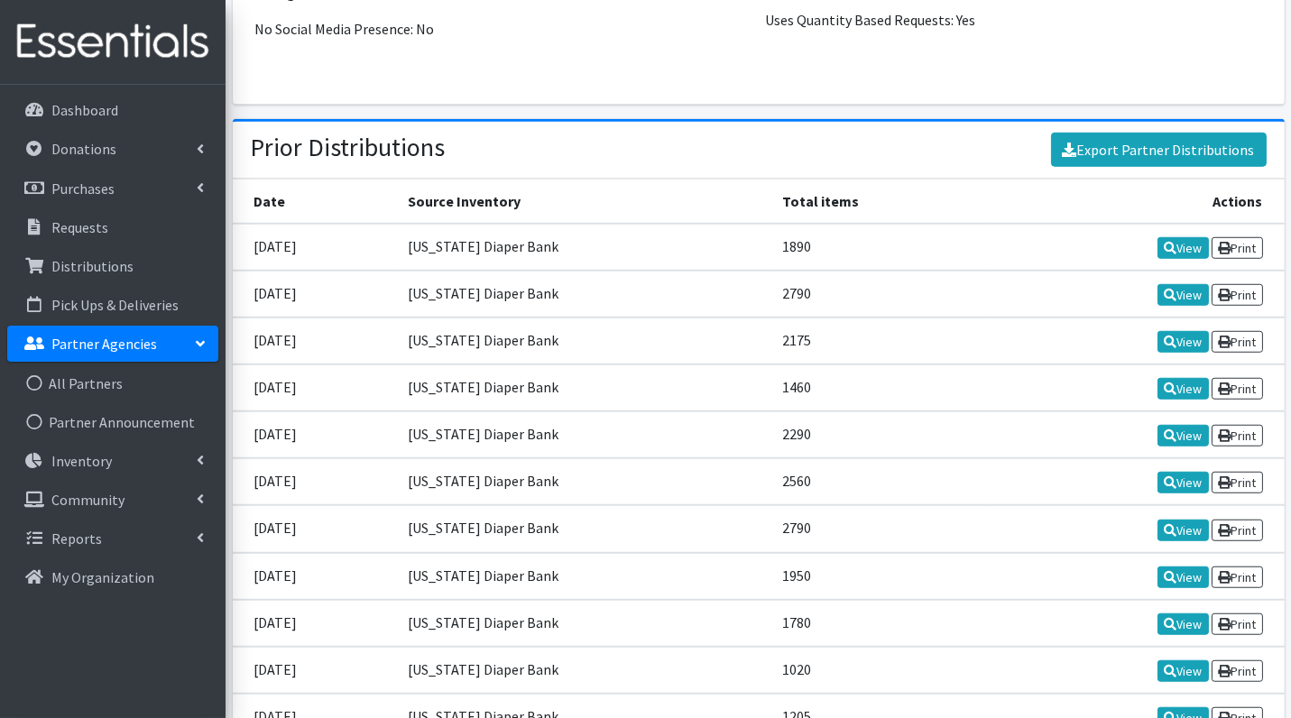
scroll to position [2347, 0]
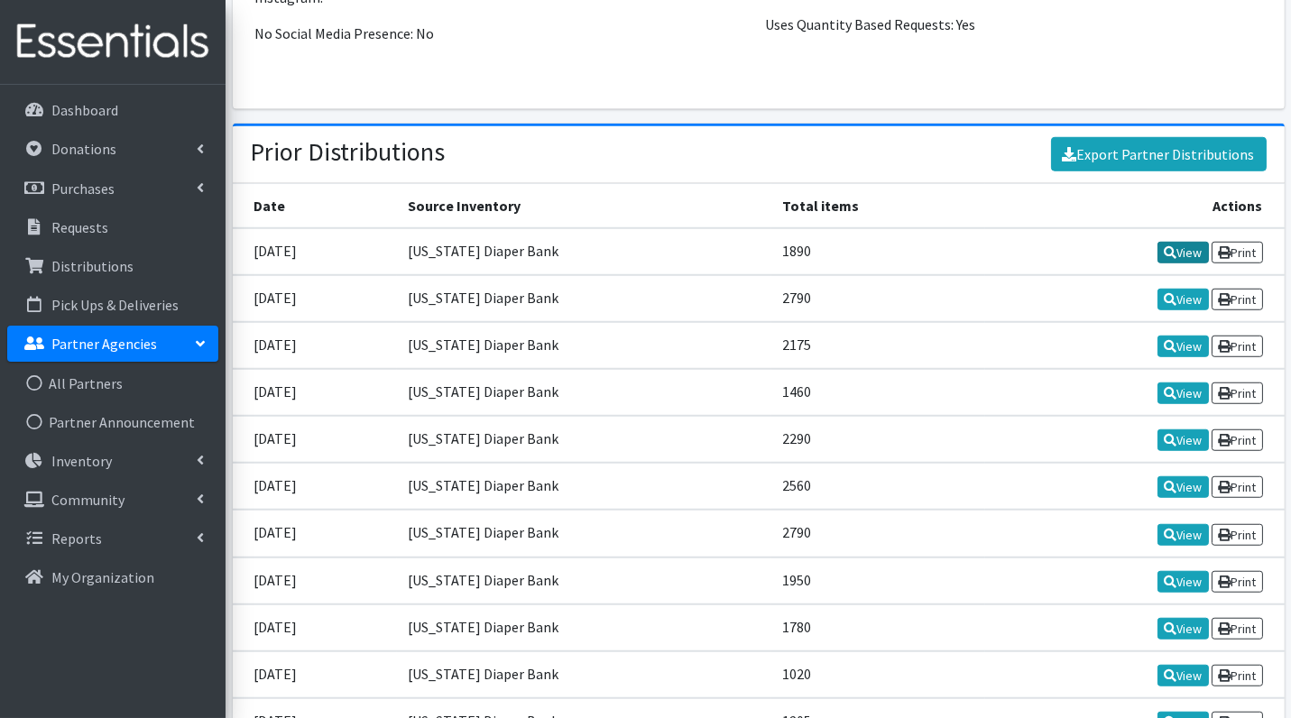
click at [1174, 242] on link "View" at bounding box center [1182, 253] width 51 height 22
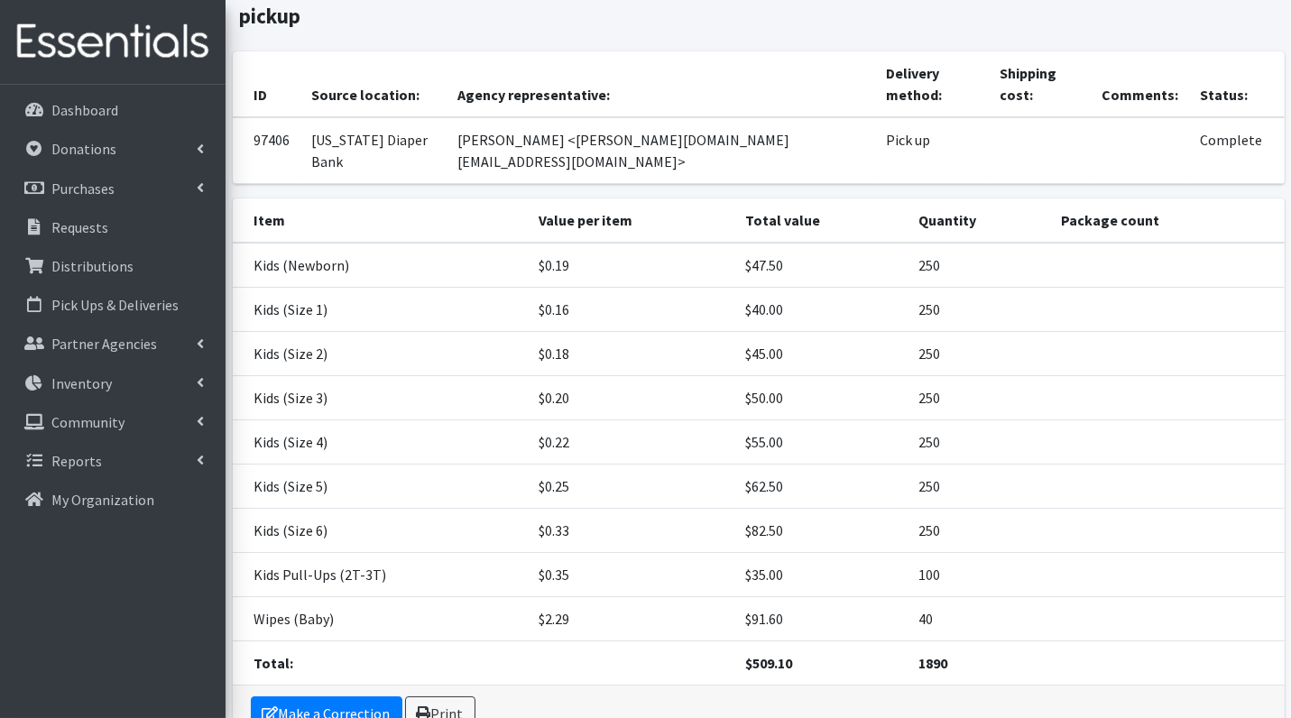
scroll to position [132, 0]
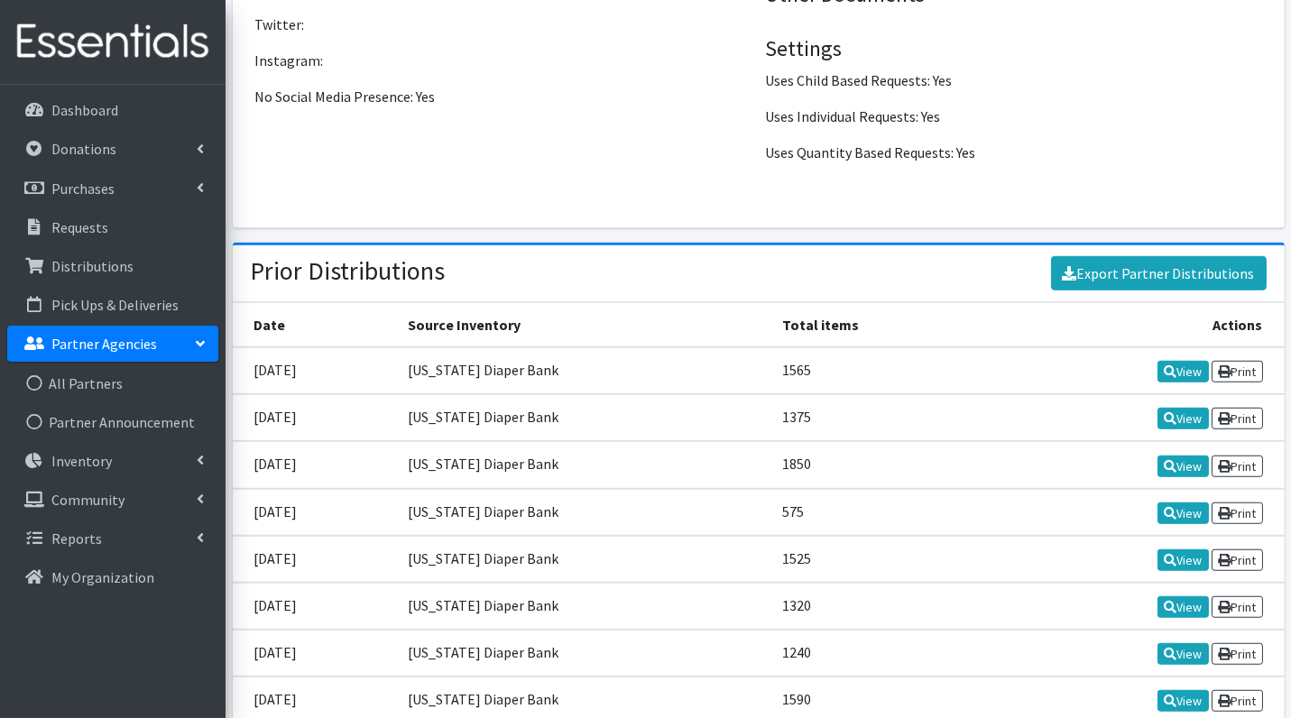
scroll to position [2298, 0]
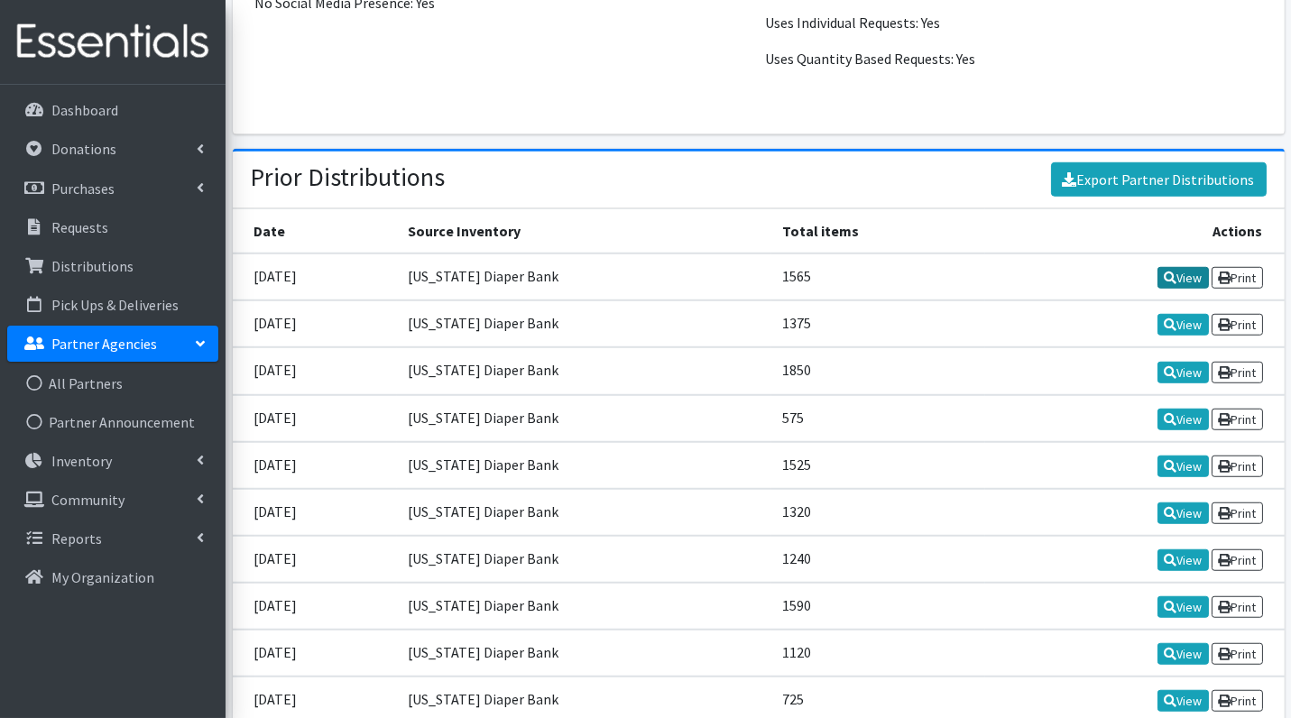
click at [1178, 267] on link "View" at bounding box center [1182, 278] width 51 height 22
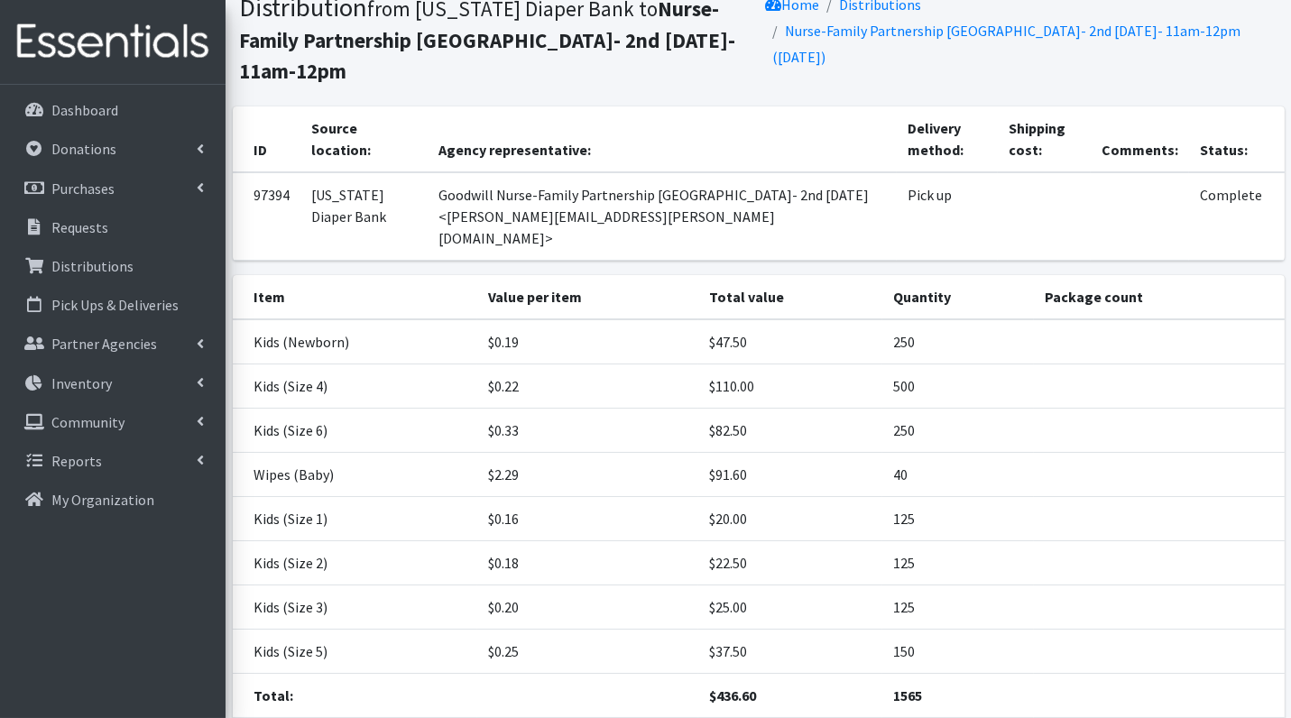
scroll to position [115, 0]
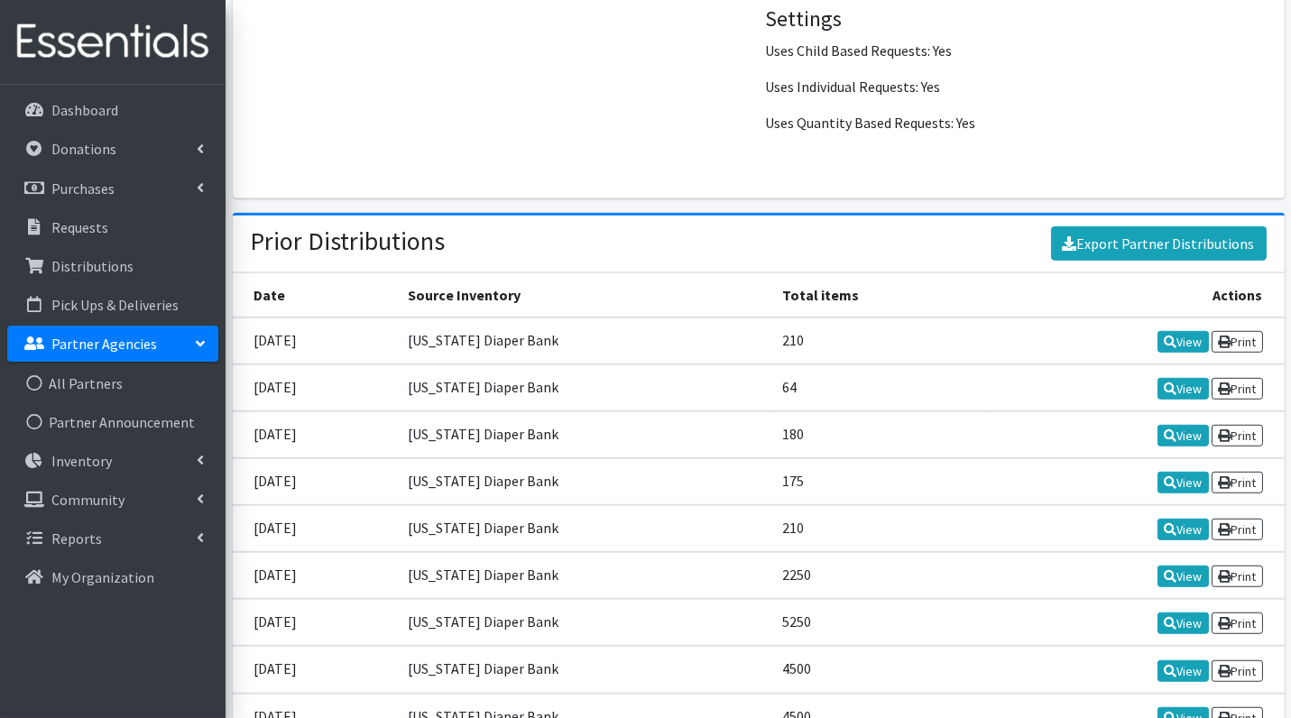
scroll to position [2172, 0]
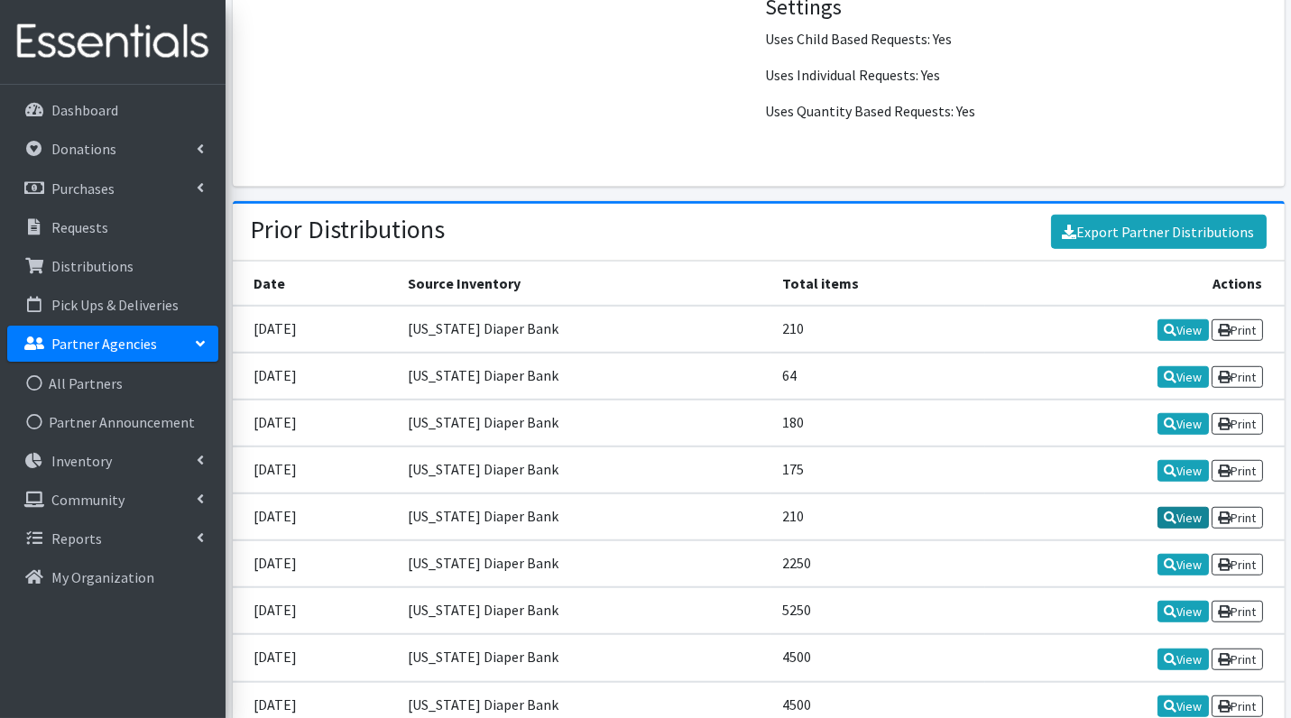
click at [1176, 507] on link "View" at bounding box center [1182, 518] width 51 height 22
click at [1169, 371] on icon at bounding box center [1169, 377] width 13 height 13
click at [1158, 319] on link "View" at bounding box center [1182, 330] width 51 height 22
click at [1183, 366] on link "View" at bounding box center [1182, 377] width 51 height 22
click at [1185, 413] on link "View" at bounding box center [1182, 424] width 51 height 22
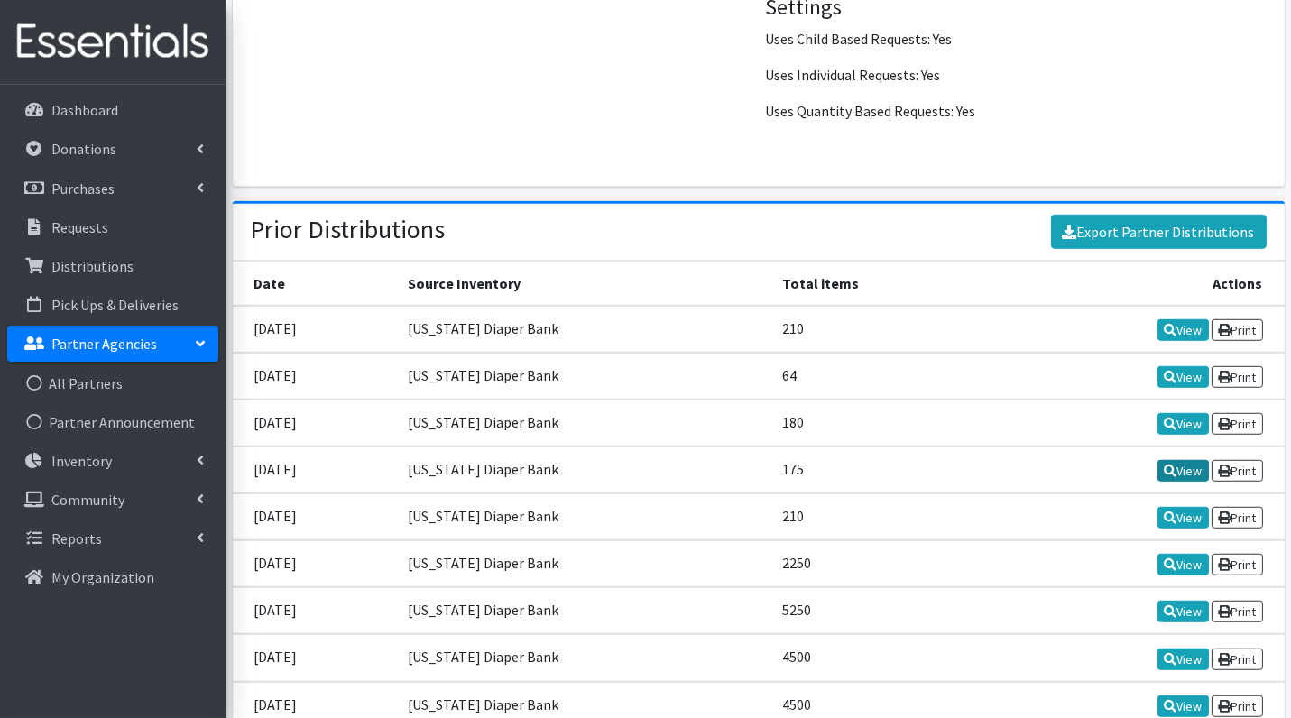
click at [1192, 460] on link "View" at bounding box center [1182, 471] width 51 height 22
click at [1163, 511] on icon at bounding box center [1169, 517] width 13 height 13
click at [1174, 507] on link "View" at bounding box center [1182, 518] width 51 height 22
click at [1185, 319] on link "View" at bounding box center [1182, 330] width 51 height 22
click at [1169, 324] on icon at bounding box center [1169, 330] width 13 height 13
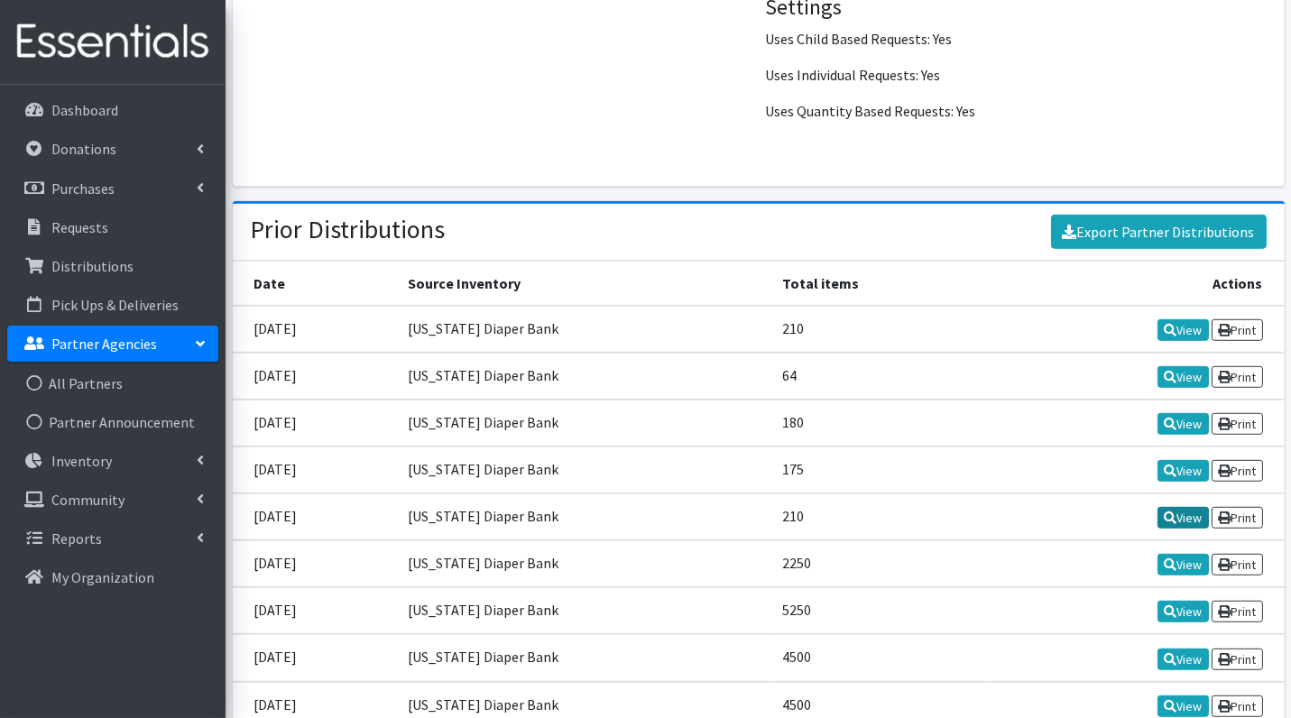
click at [1176, 507] on link "View" at bounding box center [1182, 518] width 51 height 22
click at [158, 334] on link "Partner Agencies" at bounding box center [112, 344] width 211 height 36
click at [158, 339] on link "Partner Agencies" at bounding box center [112, 344] width 211 height 36
click at [116, 382] on link "All Partners" at bounding box center [112, 383] width 211 height 36
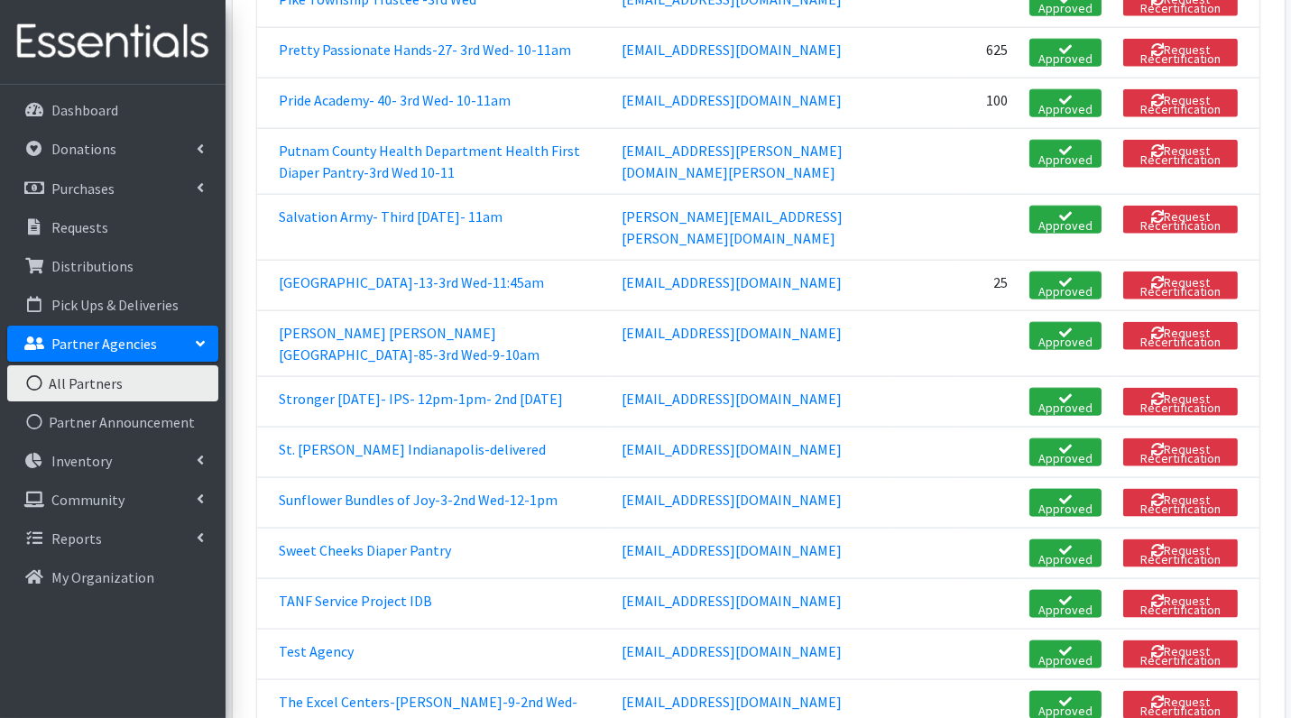
scroll to position [3881, 0]
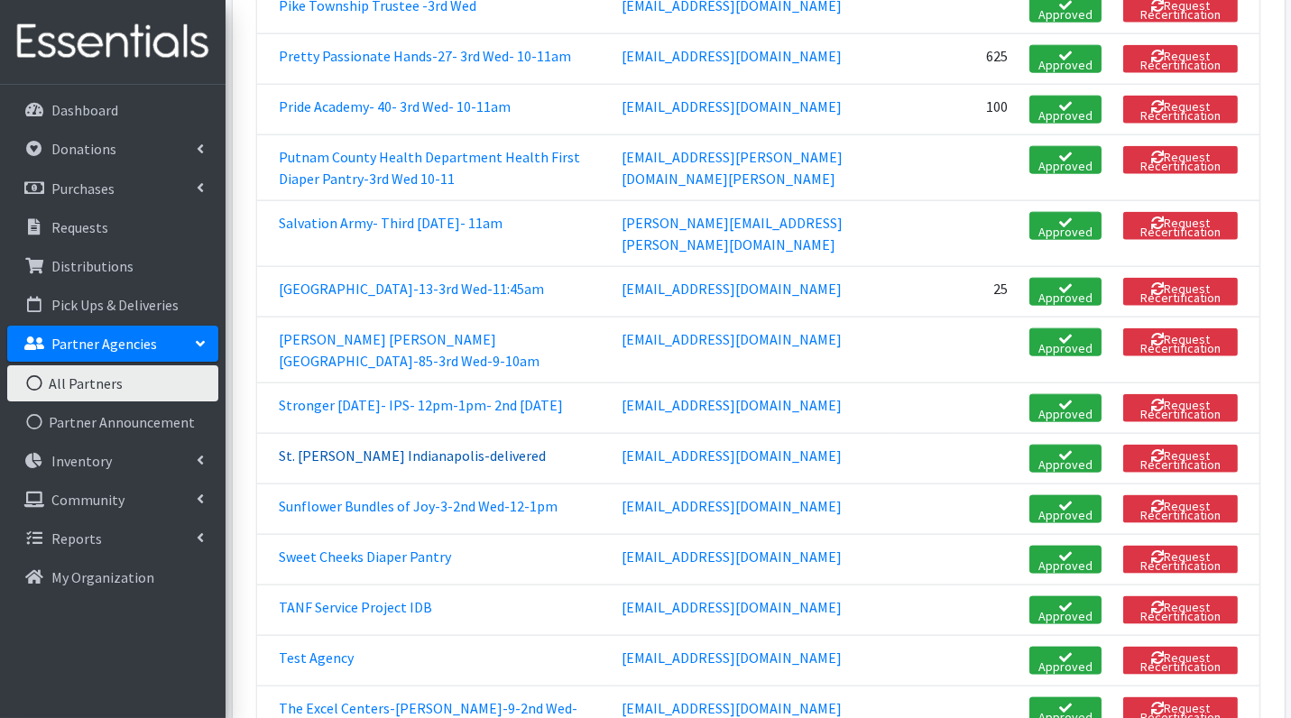
click at [426, 464] on link "St. [PERSON_NAME] Indianapolis-delivered" at bounding box center [412, 455] width 267 height 18
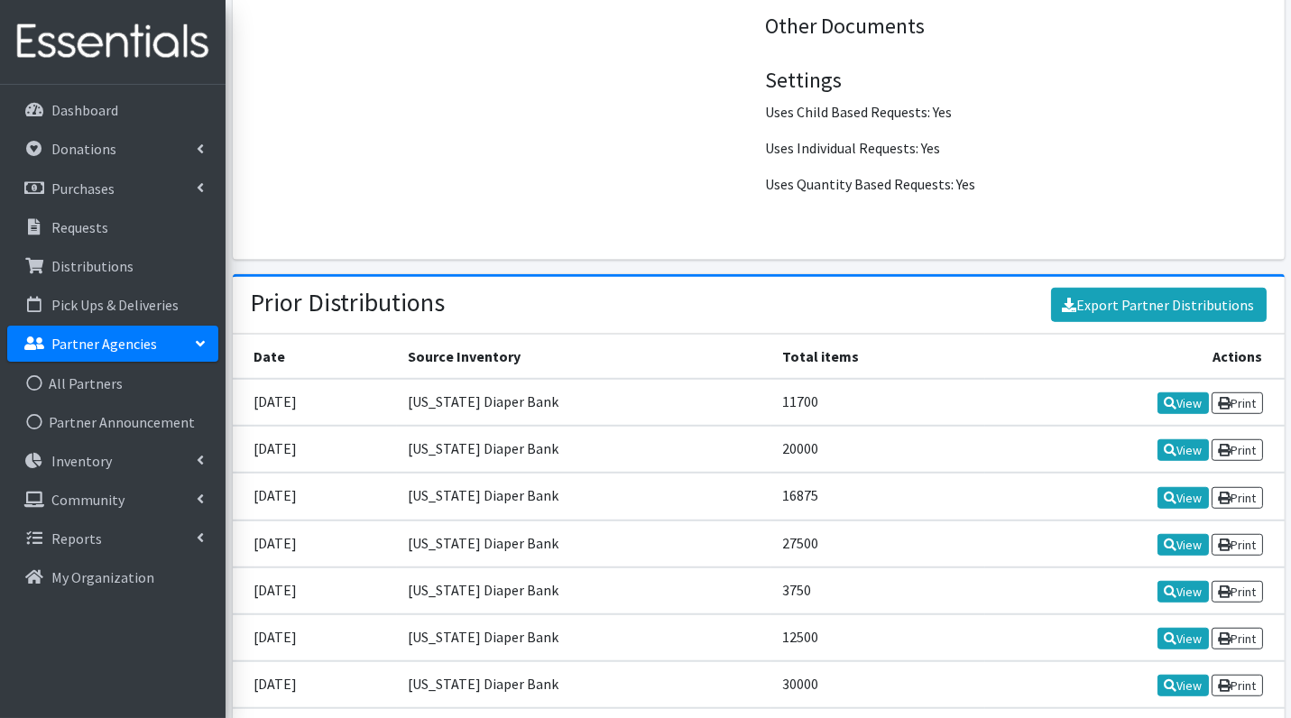
scroll to position [2349, 0]
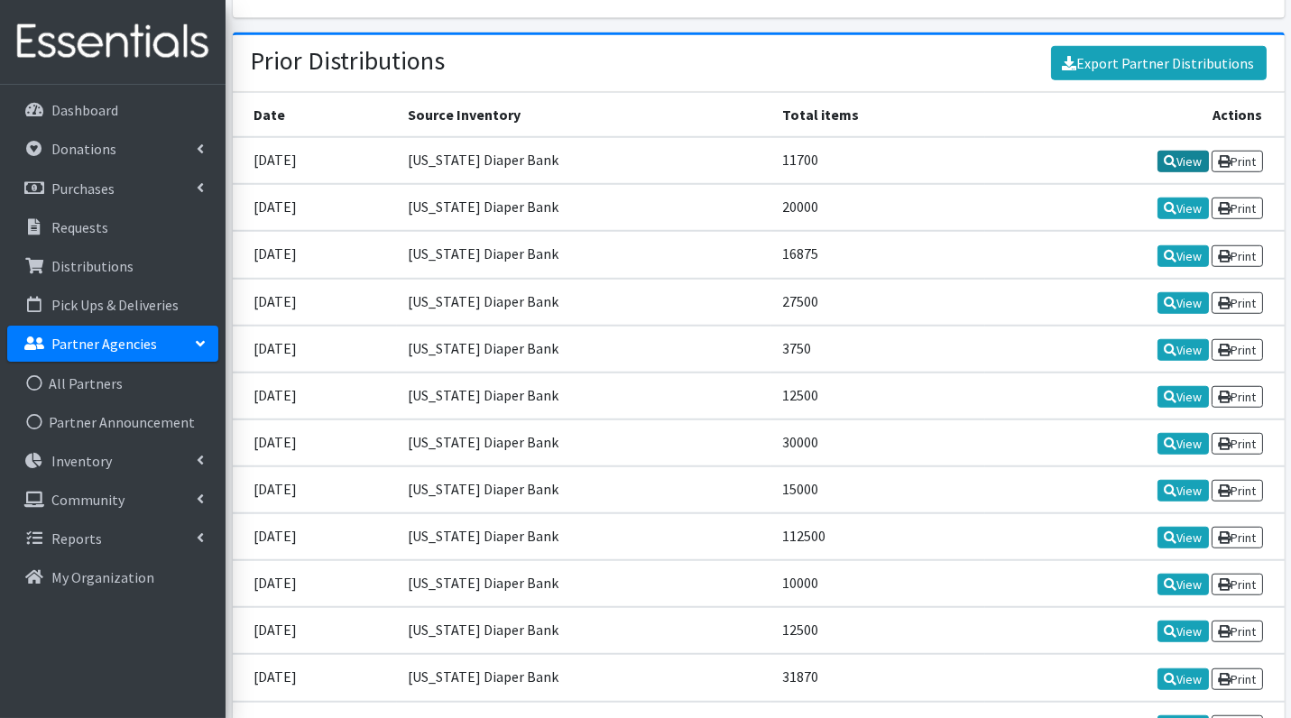
click at [1163, 155] on icon at bounding box center [1169, 161] width 13 height 13
click at [1165, 202] on icon at bounding box center [1169, 208] width 13 height 13
click at [1195, 152] on link "View" at bounding box center [1182, 162] width 51 height 22
